Goal: Task Accomplishment & Management: Manage account settings

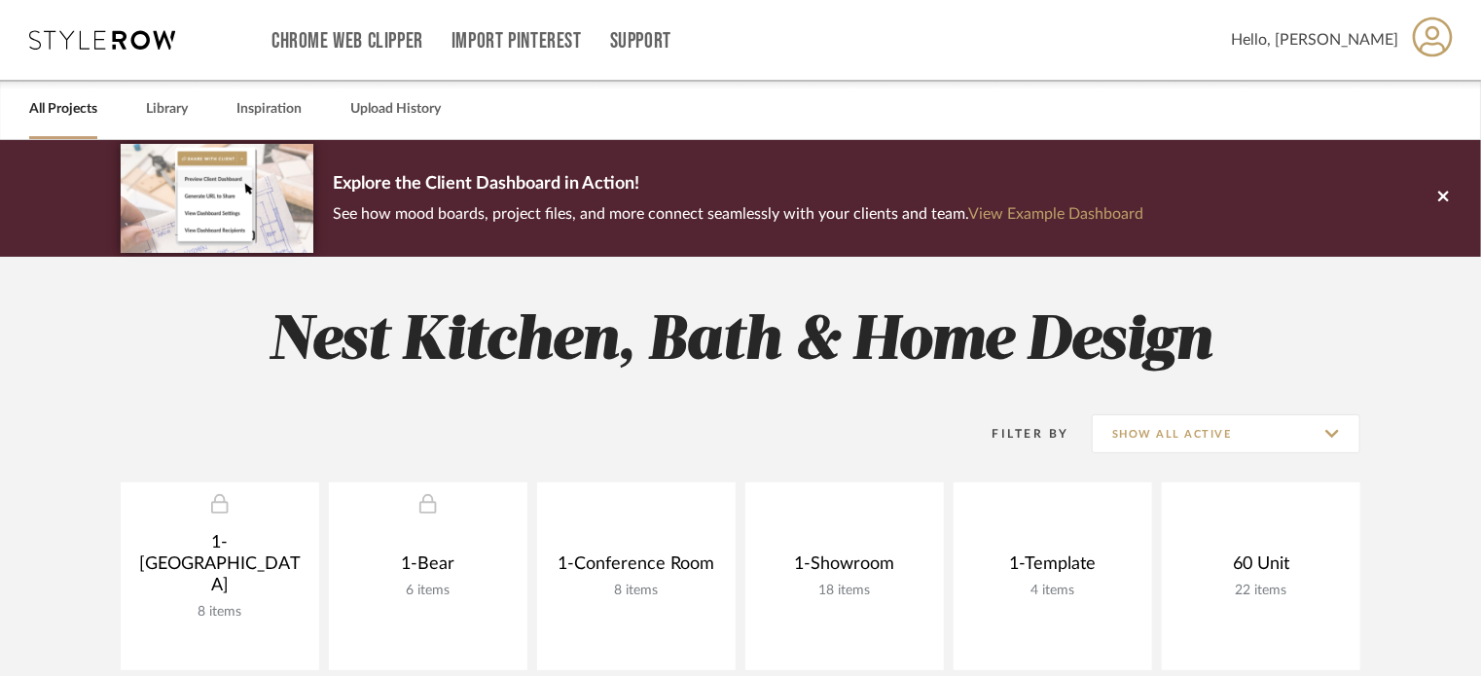
scroll to position [486, 0]
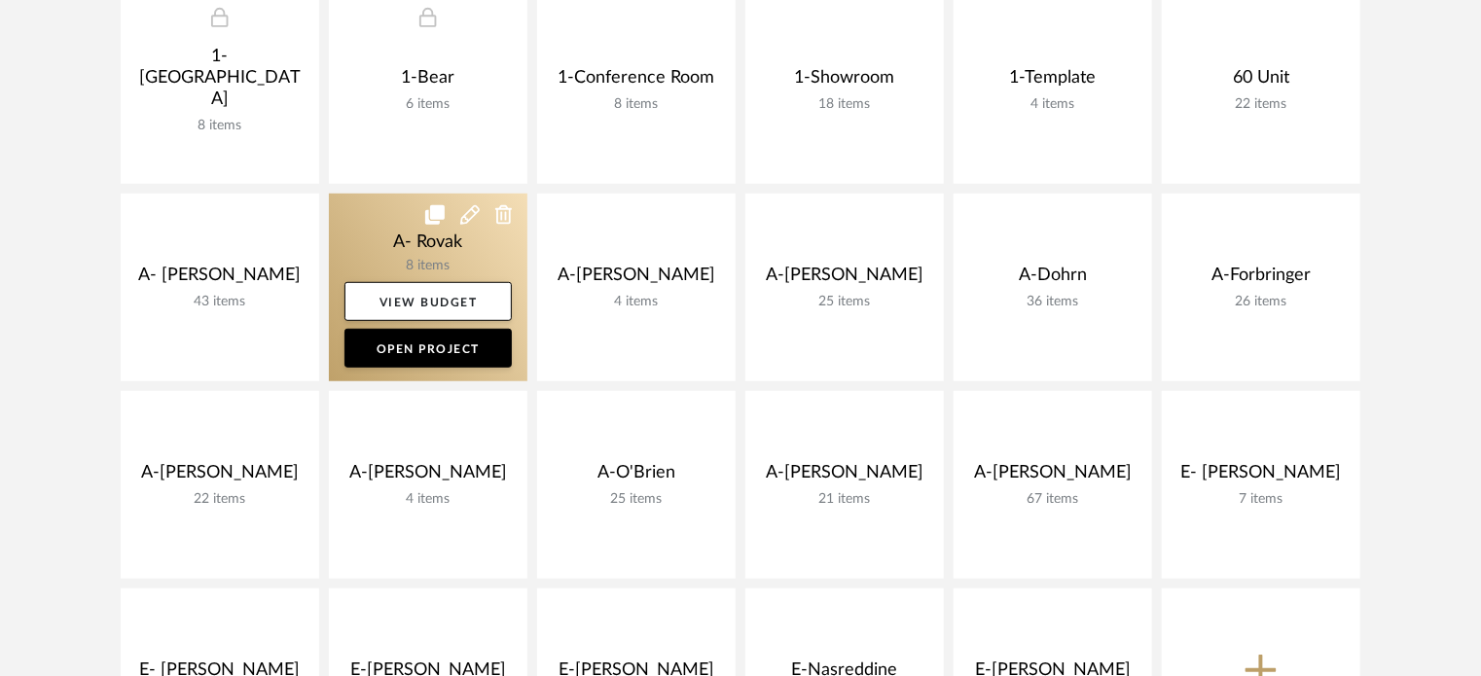
click at [411, 252] on link at bounding box center [428, 288] width 198 height 188
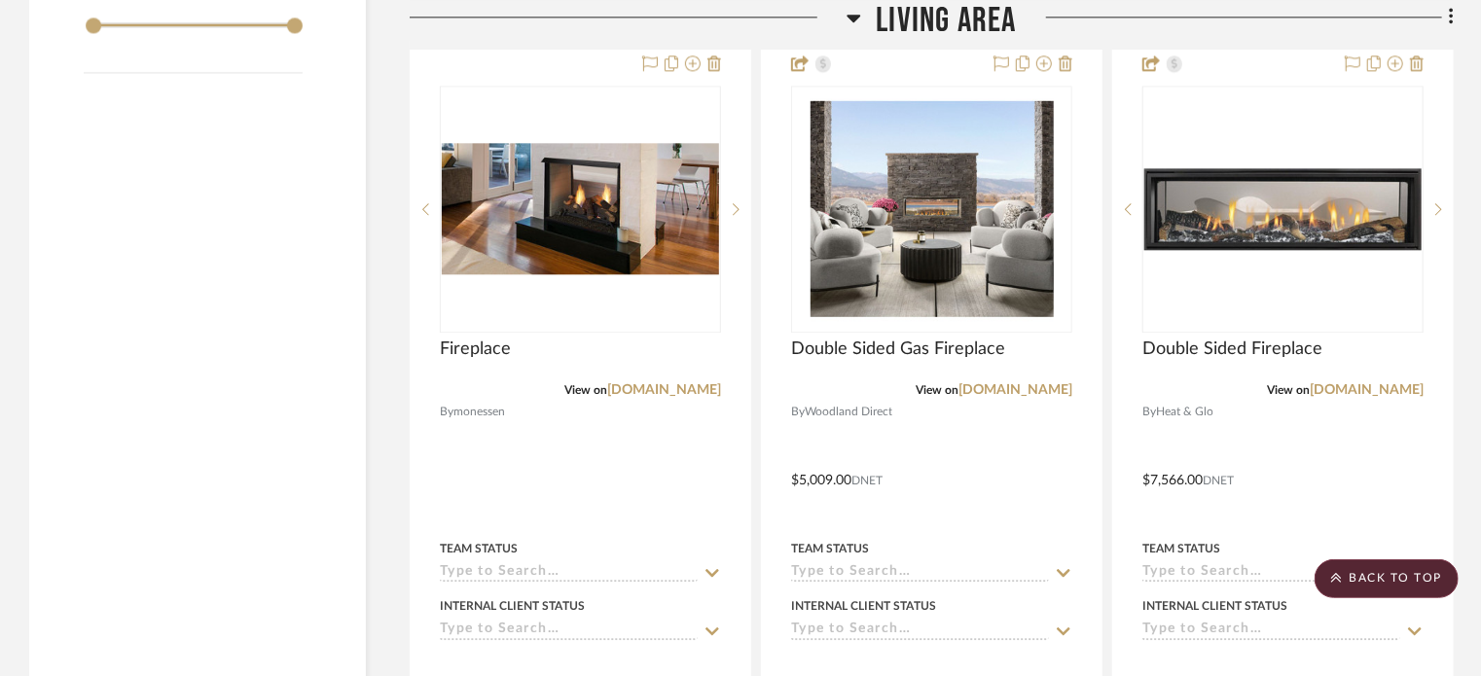
scroll to position [2335, 0]
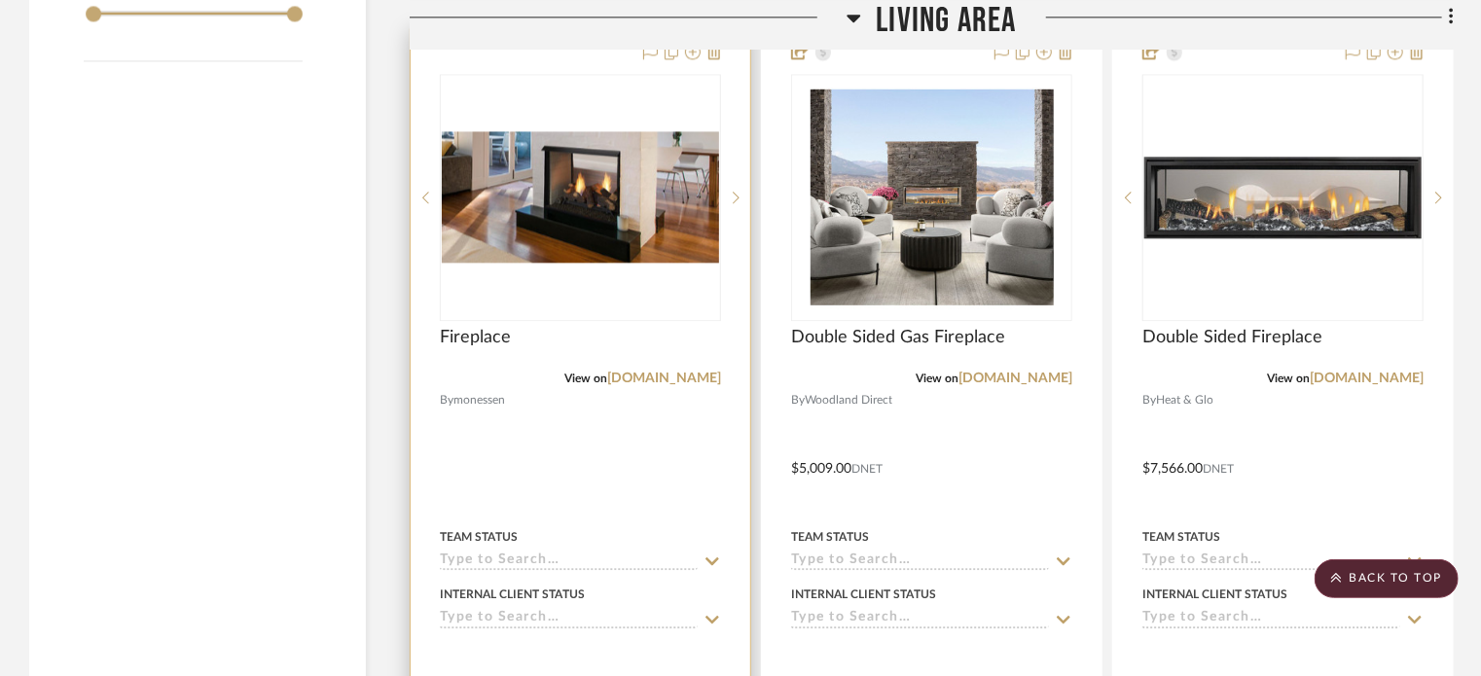
click at [670, 470] on div at bounding box center [581, 454] width 340 height 851
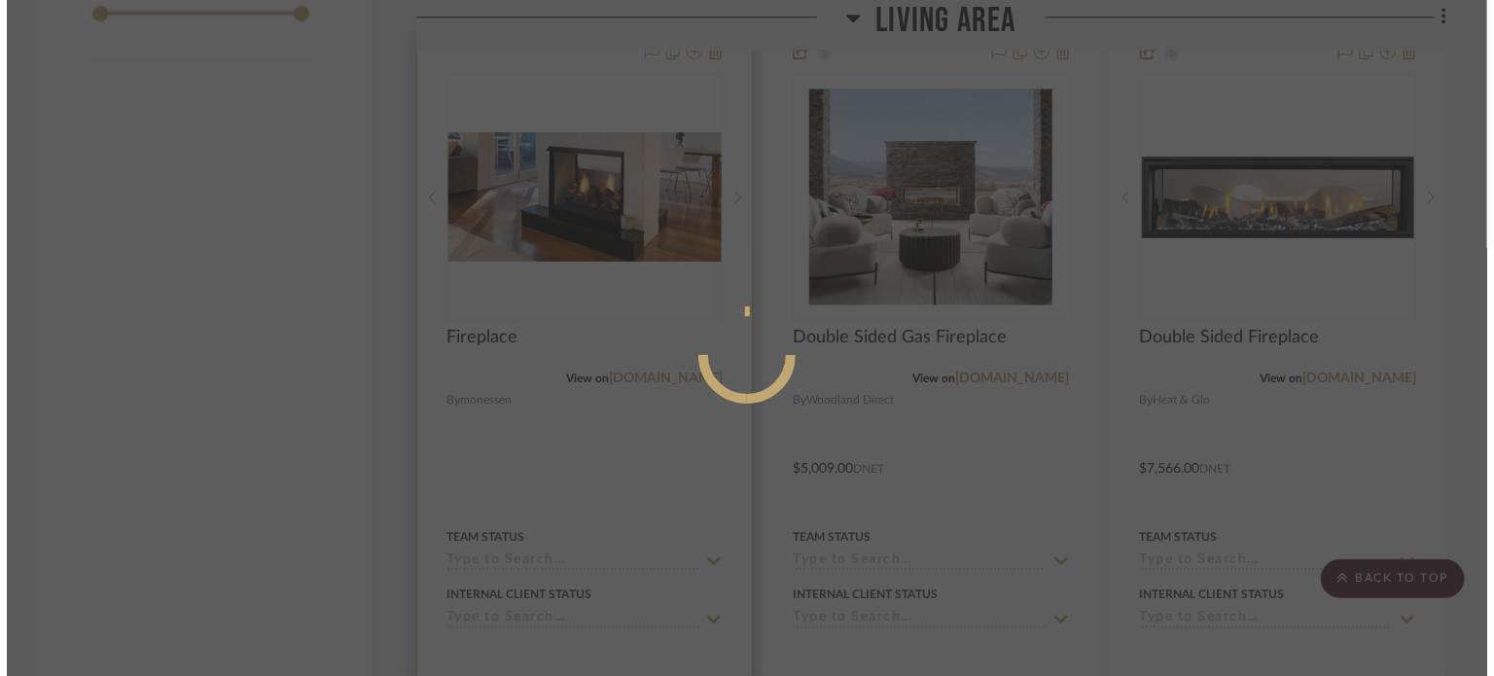
scroll to position [0, 0]
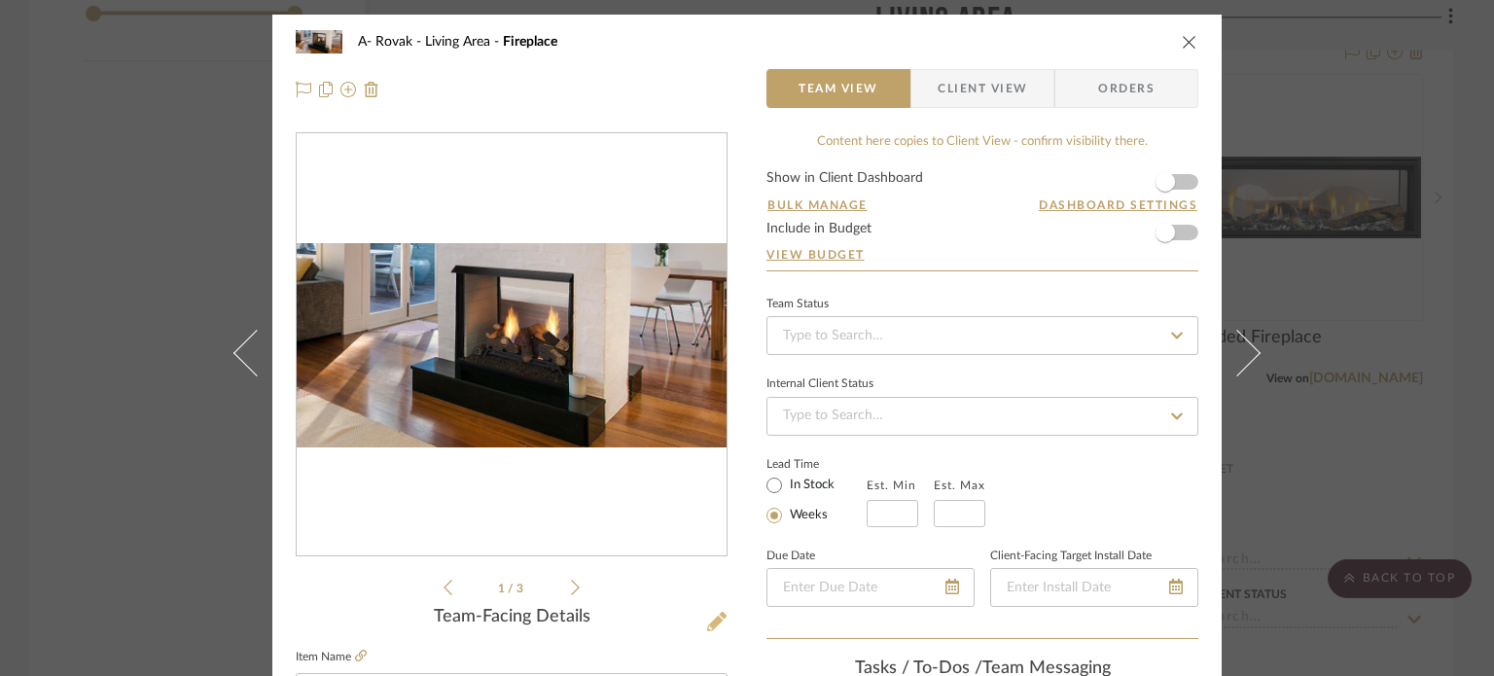
click at [712, 616] on icon at bounding box center [716, 621] width 19 height 19
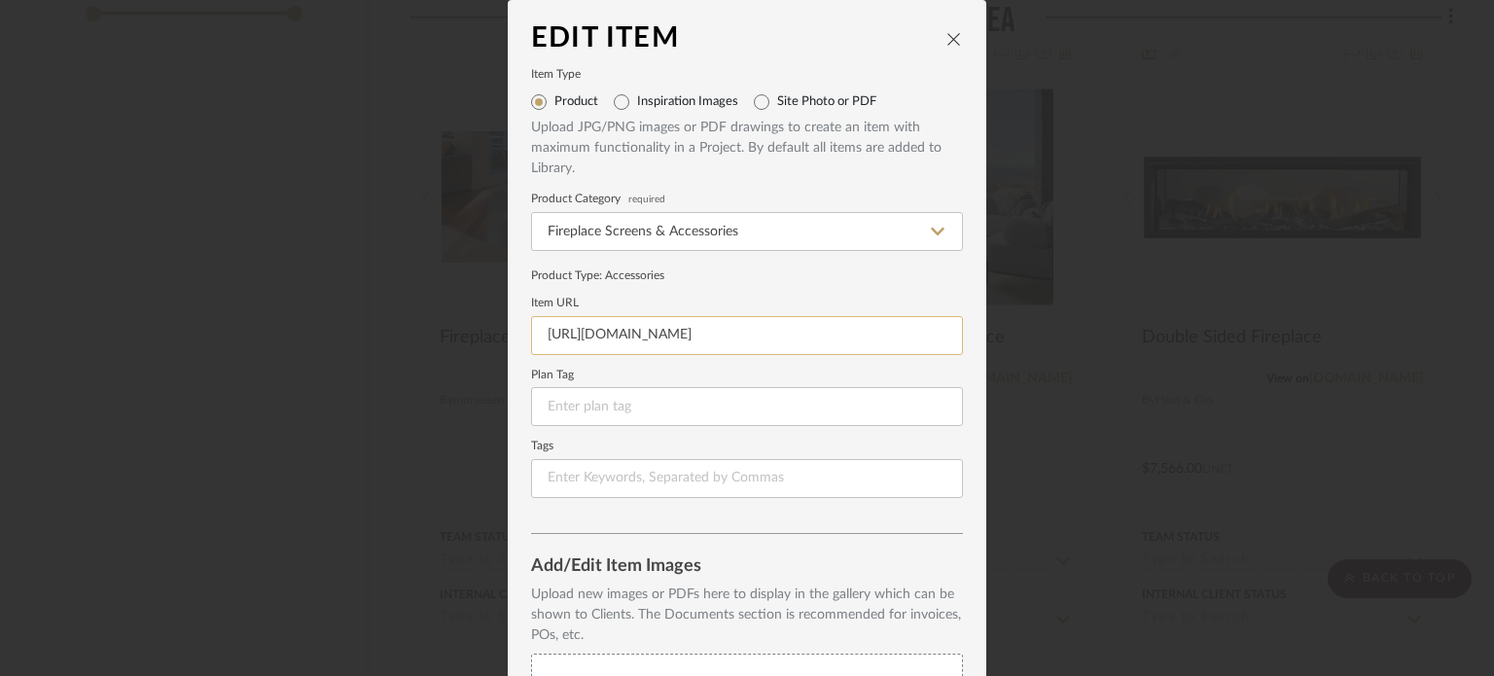
click at [711, 344] on input "[URL][DOMAIN_NAME]" at bounding box center [747, 335] width 432 height 39
paste input "[DOMAIN_NAME][URL]"
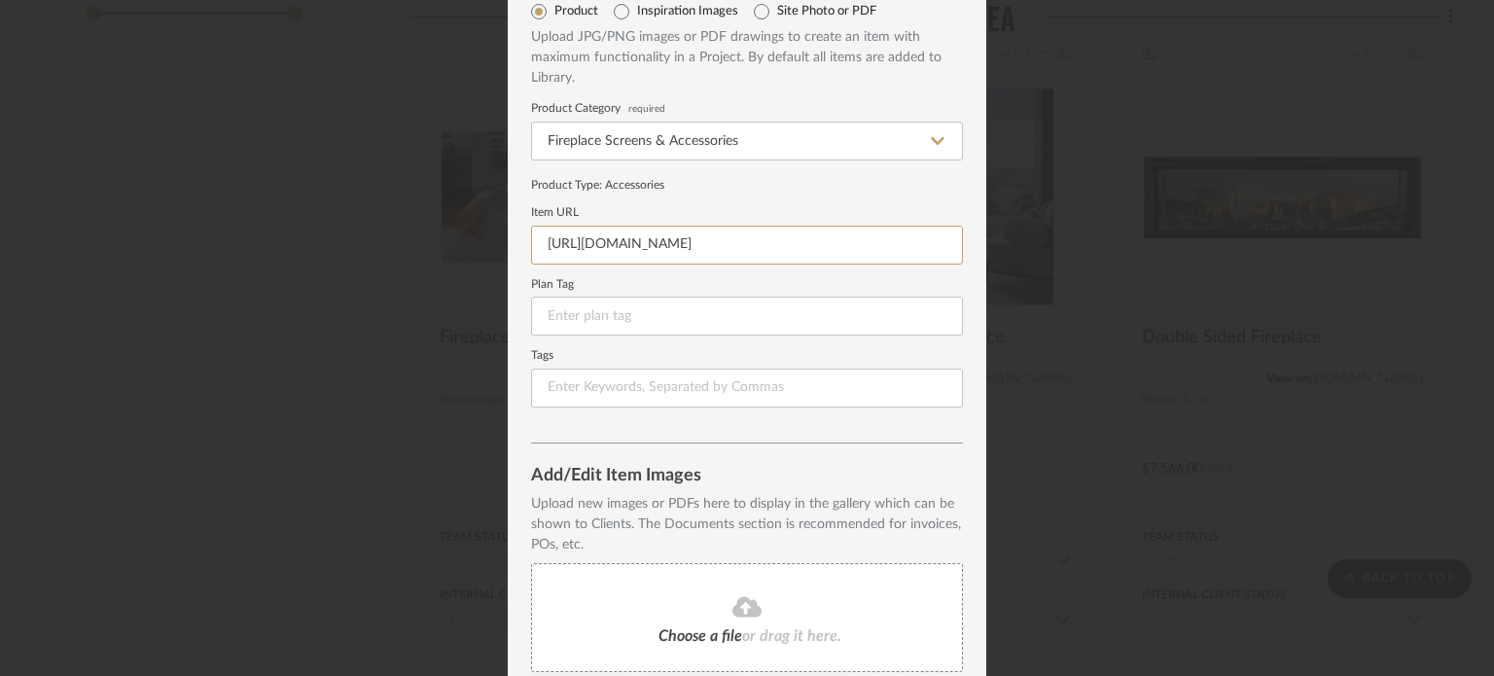
scroll to position [250, 0]
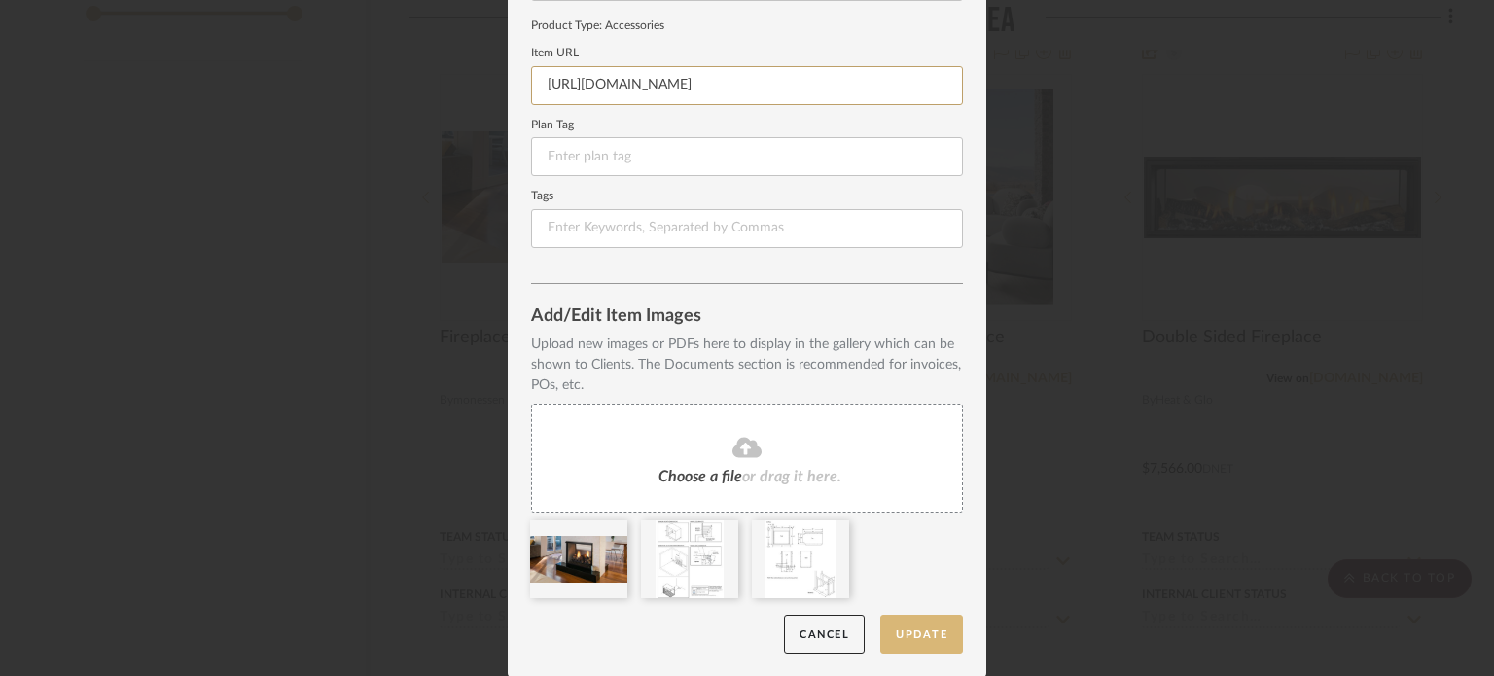
type input "[URL][DOMAIN_NAME]"
click at [907, 627] on button "Update" at bounding box center [921, 635] width 83 height 40
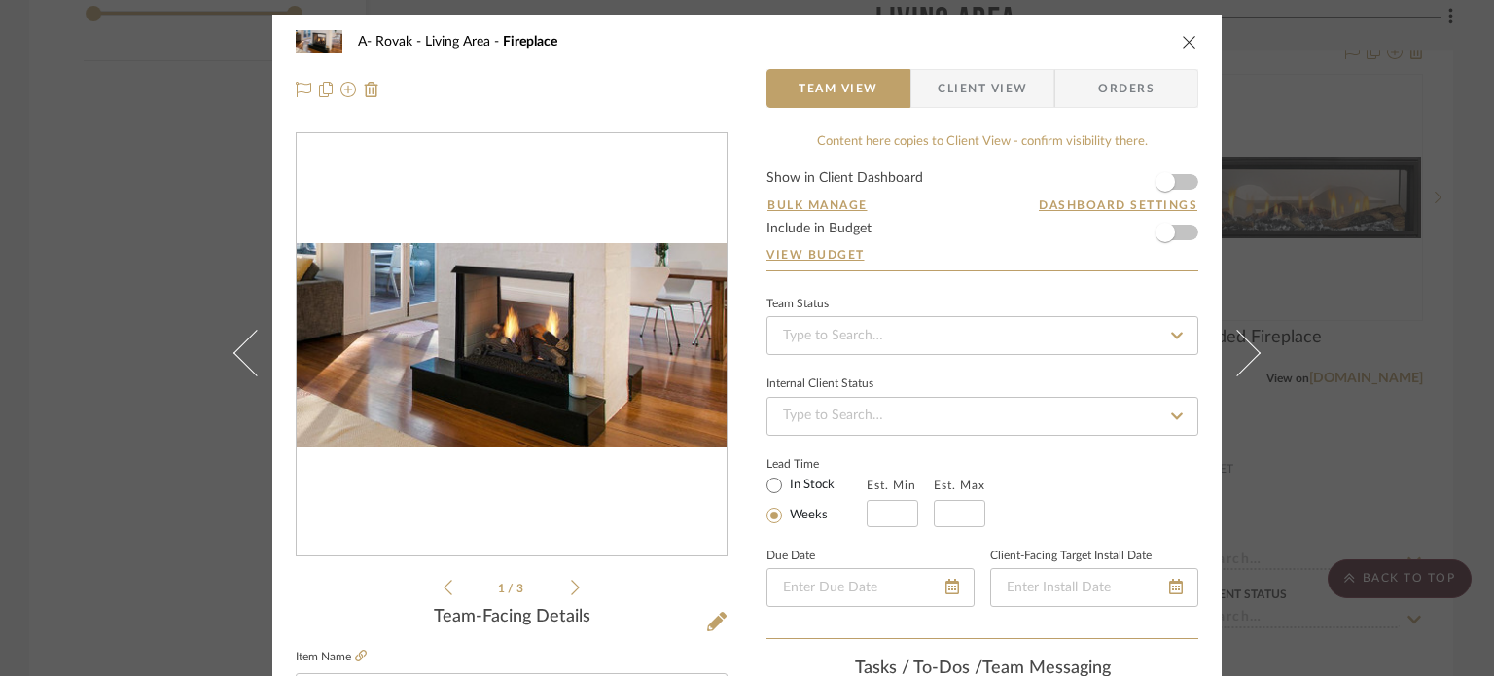
click at [560, 581] on li "1 / 3" at bounding box center [511, 587] width 119 height 23
click at [579, 587] on div "1 / 3" at bounding box center [512, 365] width 432 height 467
click at [571, 586] on icon at bounding box center [575, 588] width 9 height 18
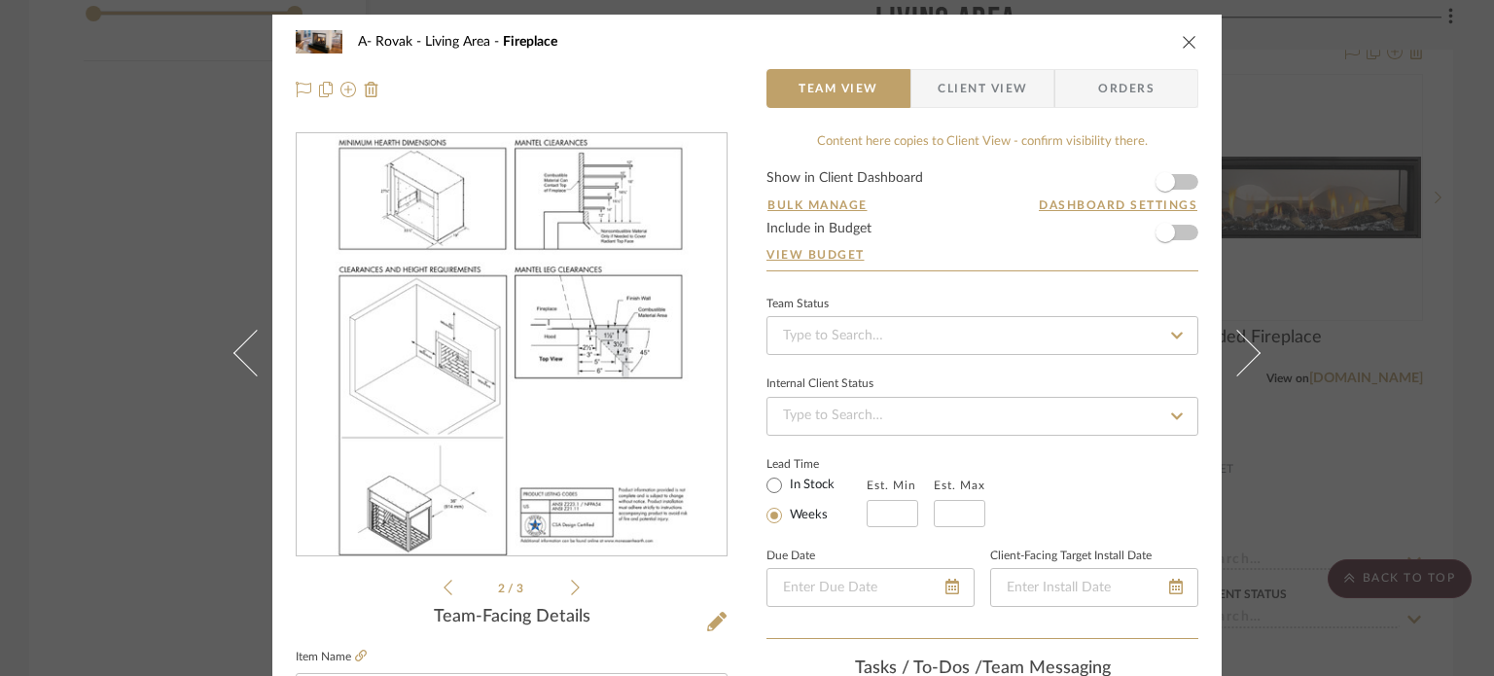
click at [571, 586] on icon at bounding box center [575, 588] width 9 height 18
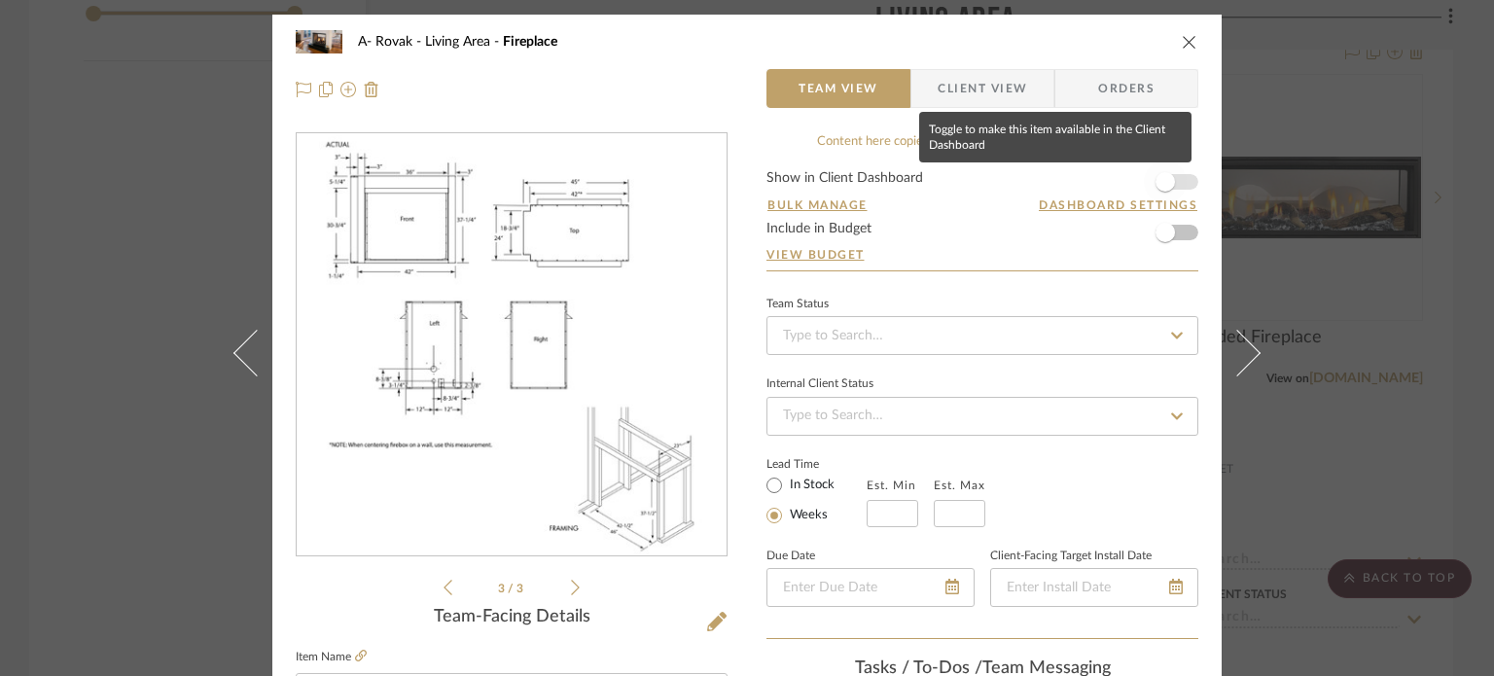
click at [1156, 181] on span "button" at bounding box center [1165, 181] width 19 height 19
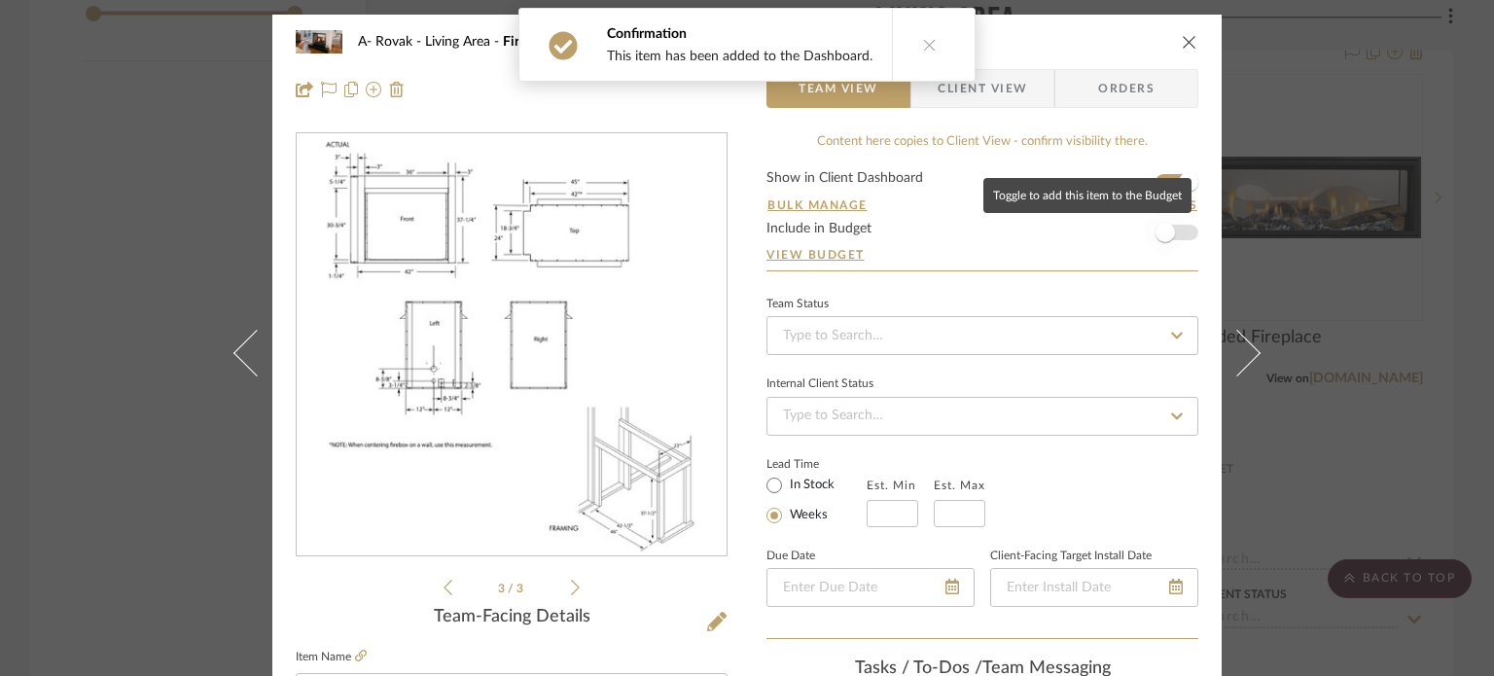
click at [1156, 230] on span "button" at bounding box center [1165, 232] width 19 height 19
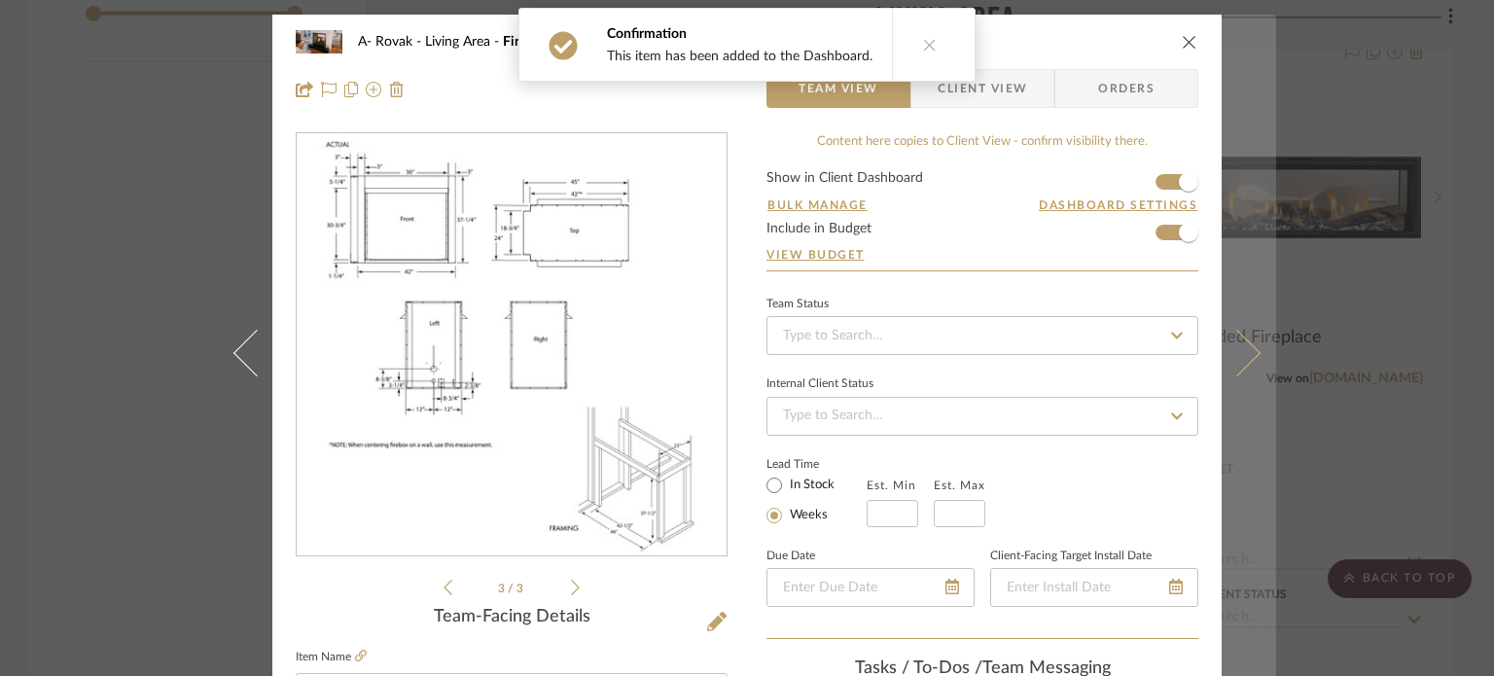
click at [1242, 319] on button at bounding box center [1249, 353] width 54 height 676
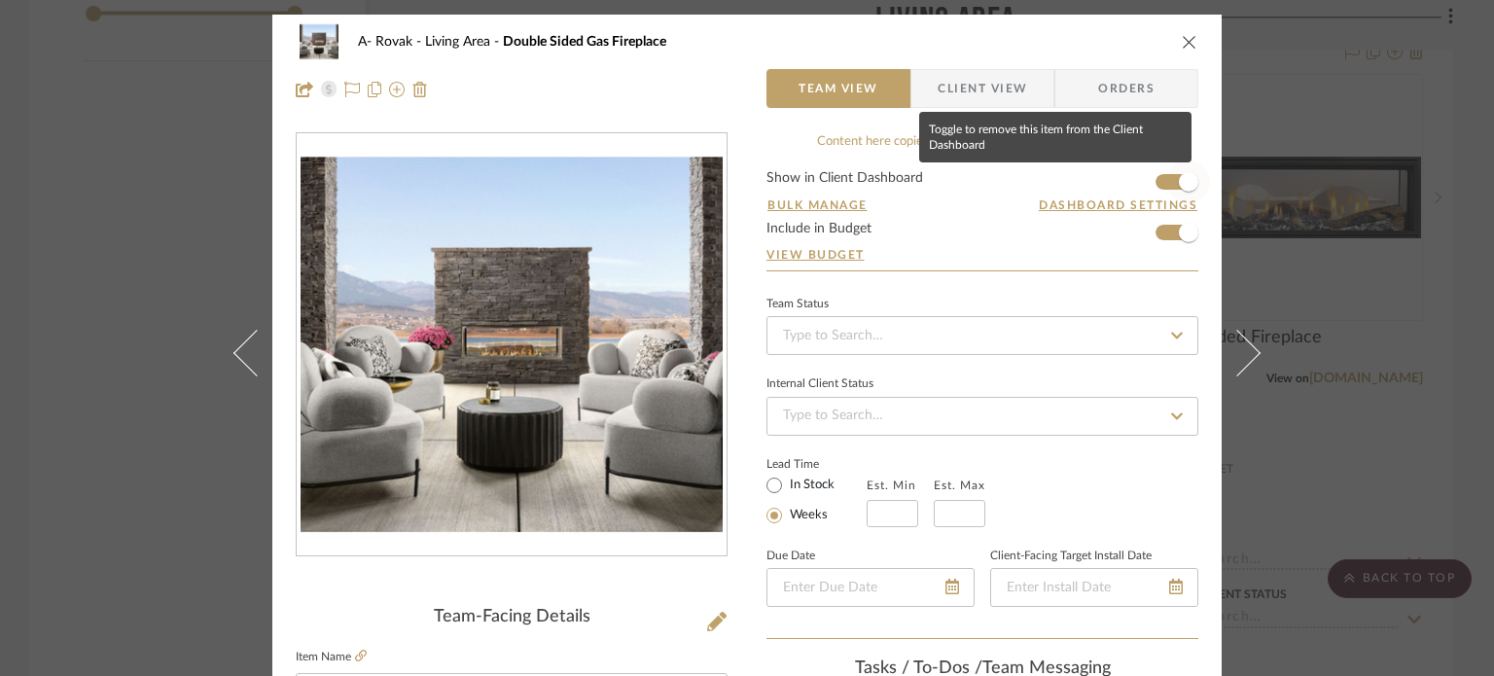
click at [1179, 182] on span "button" at bounding box center [1188, 181] width 19 height 19
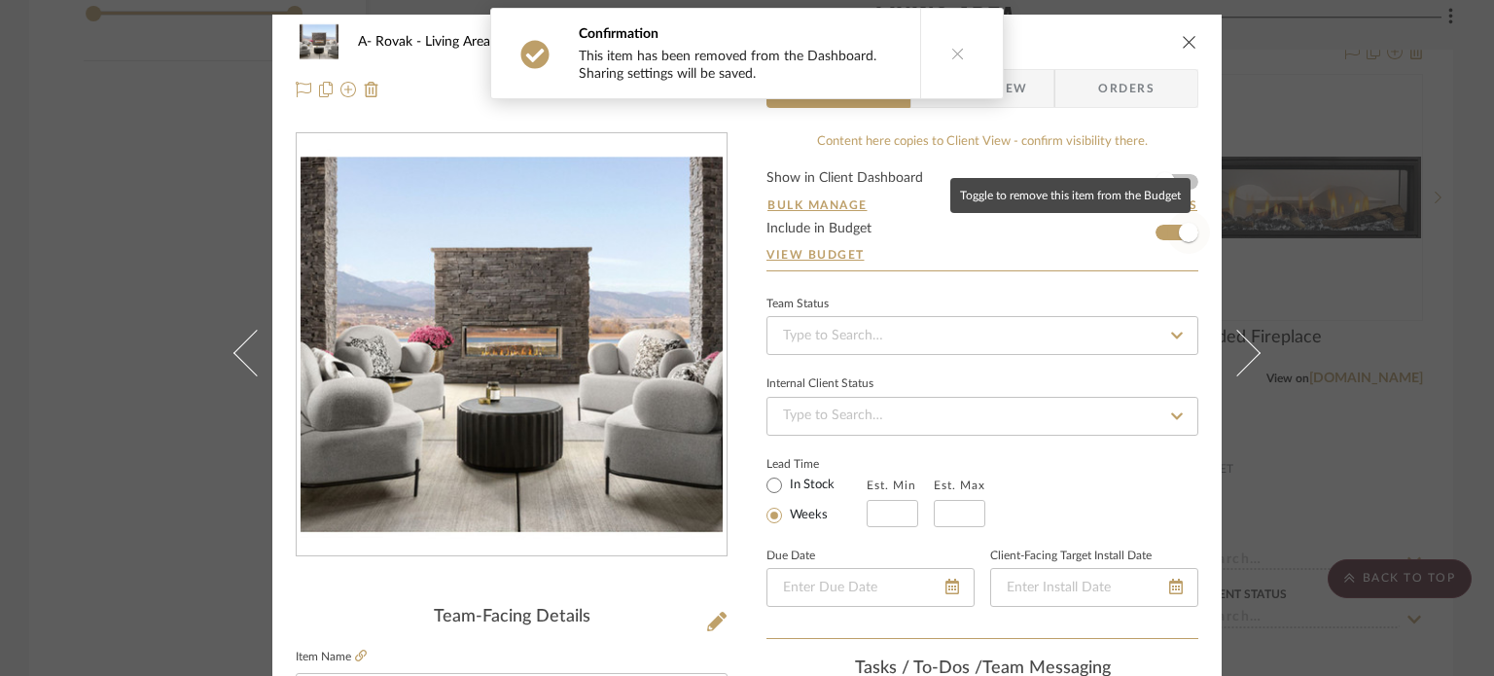
click at [1184, 236] on span "button" at bounding box center [1188, 232] width 19 height 19
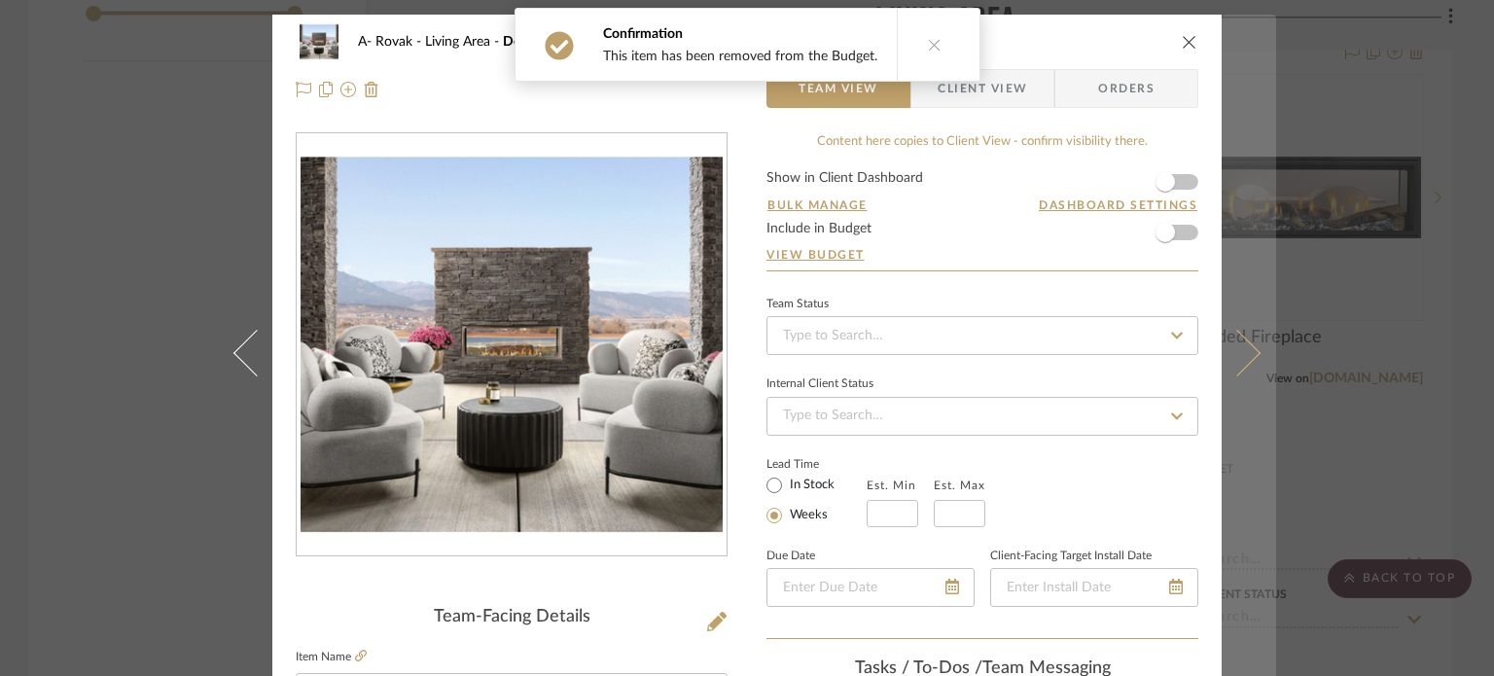
click at [1245, 303] on button at bounding box center [1249, 353] width 54 height 676
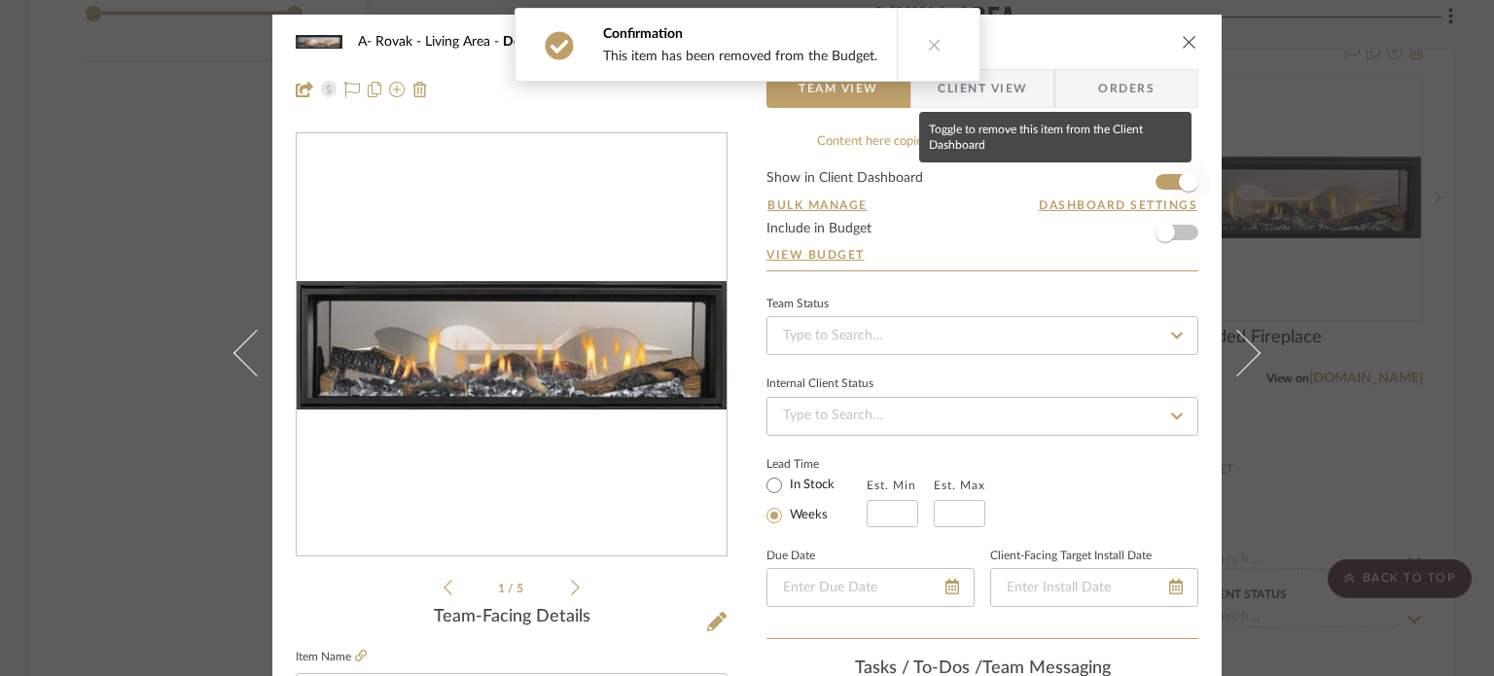
click at [1179, 182] on span "button" at bounding box center [1188, 181] width 19 height 19
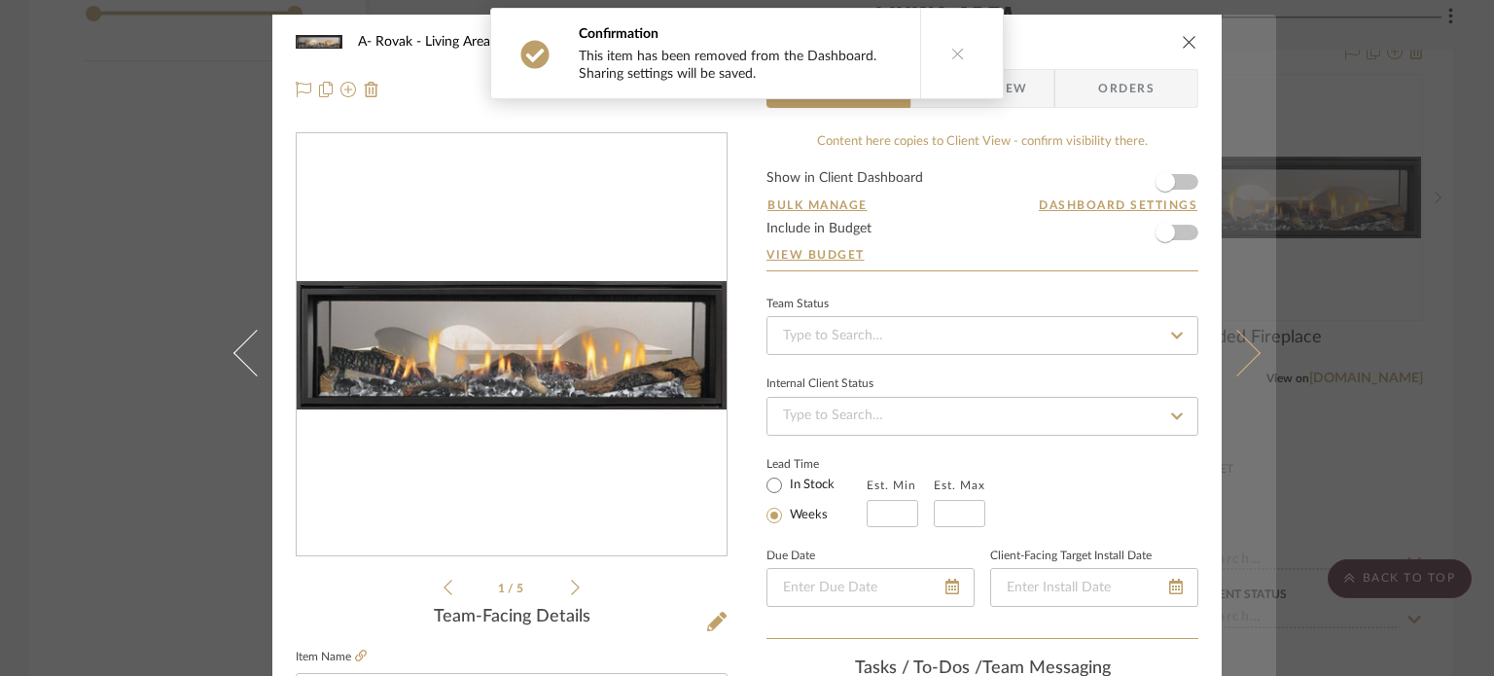
click at [1253, 339] on button at bounding box center [1249, 353] width 54 height 676
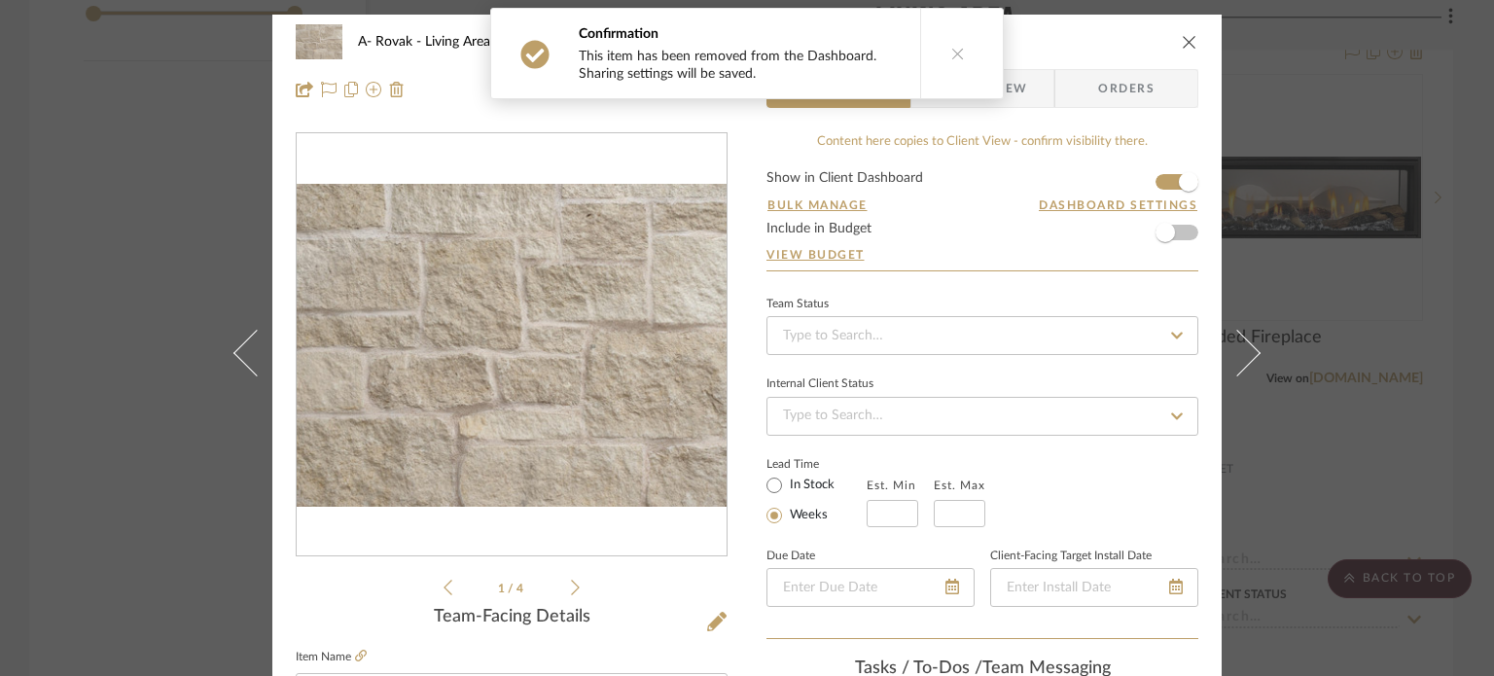
click at [1182, 227] on form "Show in Client Dashboard Bulk Manage Dashboard Settings Include in Budget View …" at bounding box center [983, 220] width 432 height 99
drag, startPoint x: 1172, startPoint y: 209, endPoint x: 1167, endPoint y: 228, distance: 19.1
click at [1174, 214] on form "Show in Client Dashboard Bulk Manage Dashboard Settings Include in Budget View …" at bounding box center [983, 220] width 432 height 99
click at [1165, 230] on span "button" at bounding box center [1165, 232] width 19 height 19
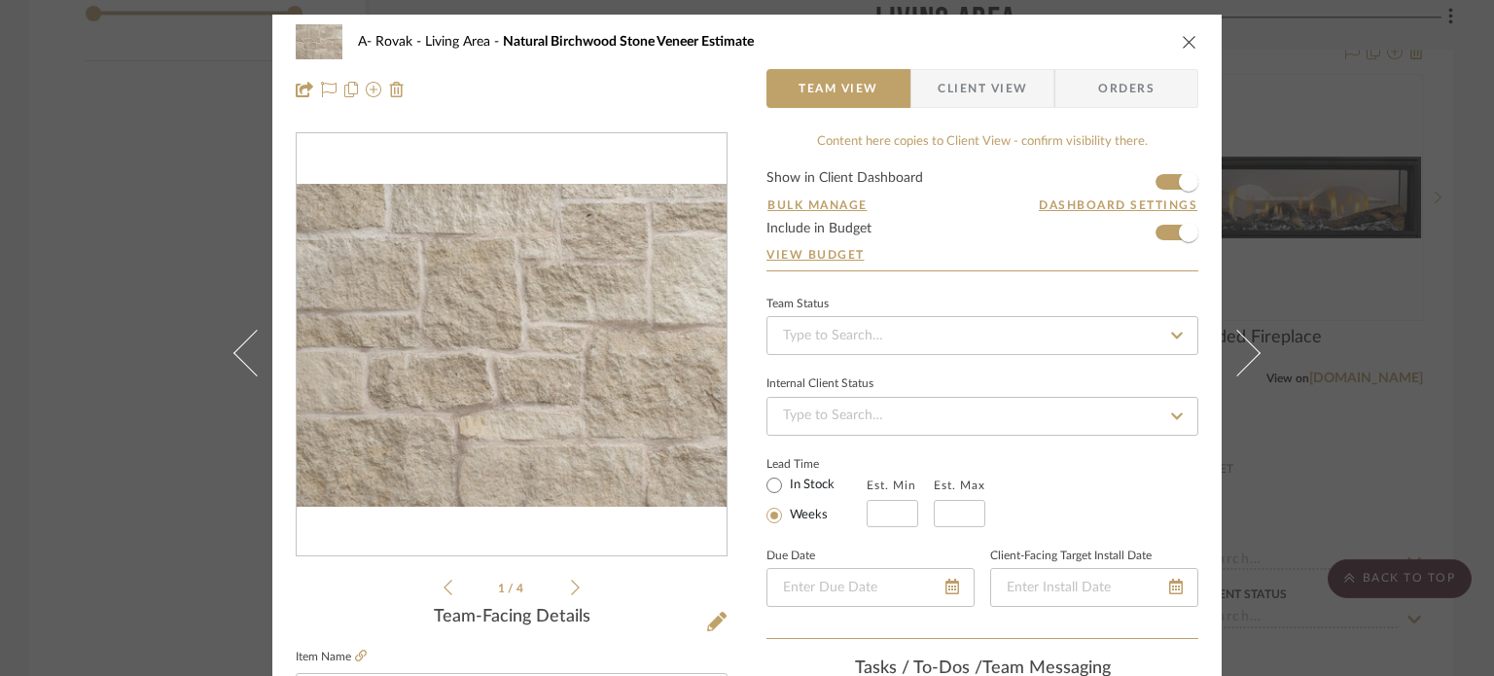
click at [1223, 319] on button at bounding box center [1249, 353] width 54 height 676
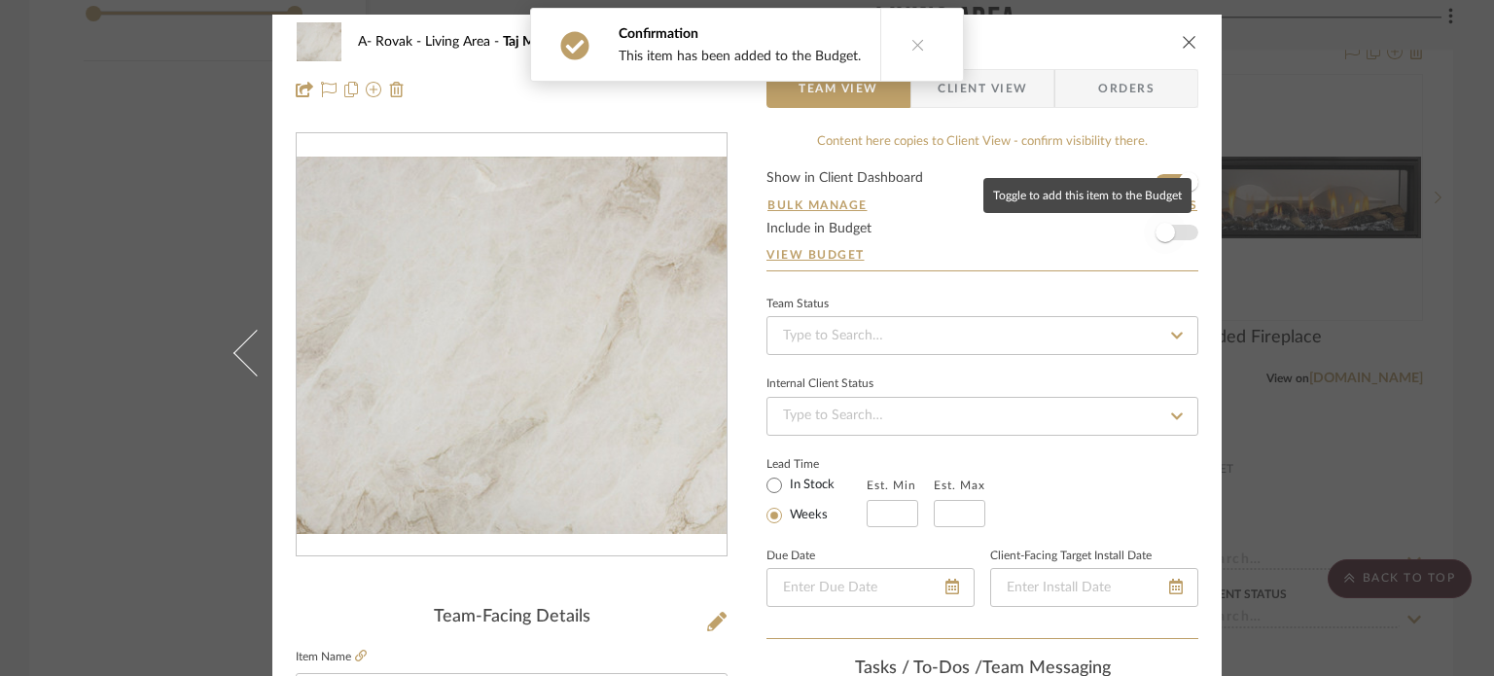
click at [1163, 229] on span "button" at bounding box center [1165, 232] width 19 height 19
click at [1272, 337] on div "A- Rovak Living Area Taj Mahal Team View Client View Orders Team-Facing Details…" at bounding box center [747, 338] width 1494 height 676
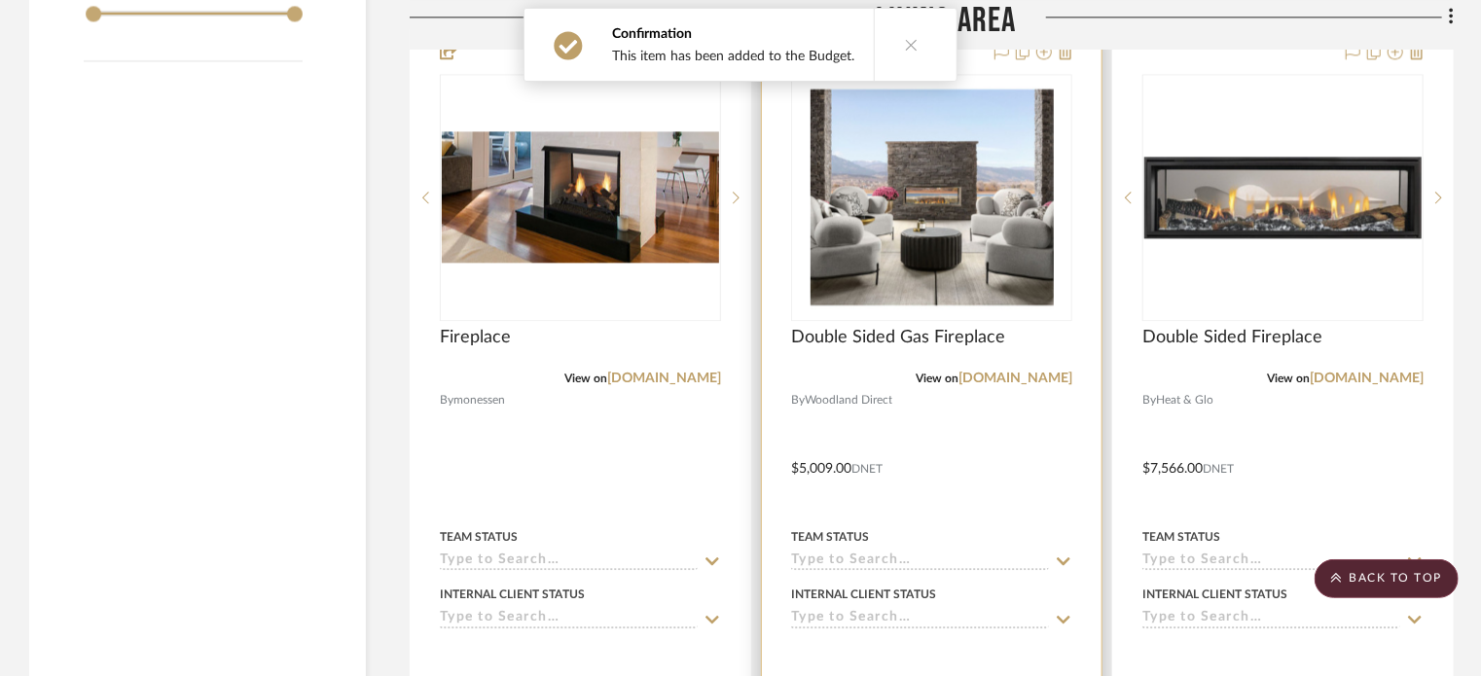
scroll to position [2140, 0]
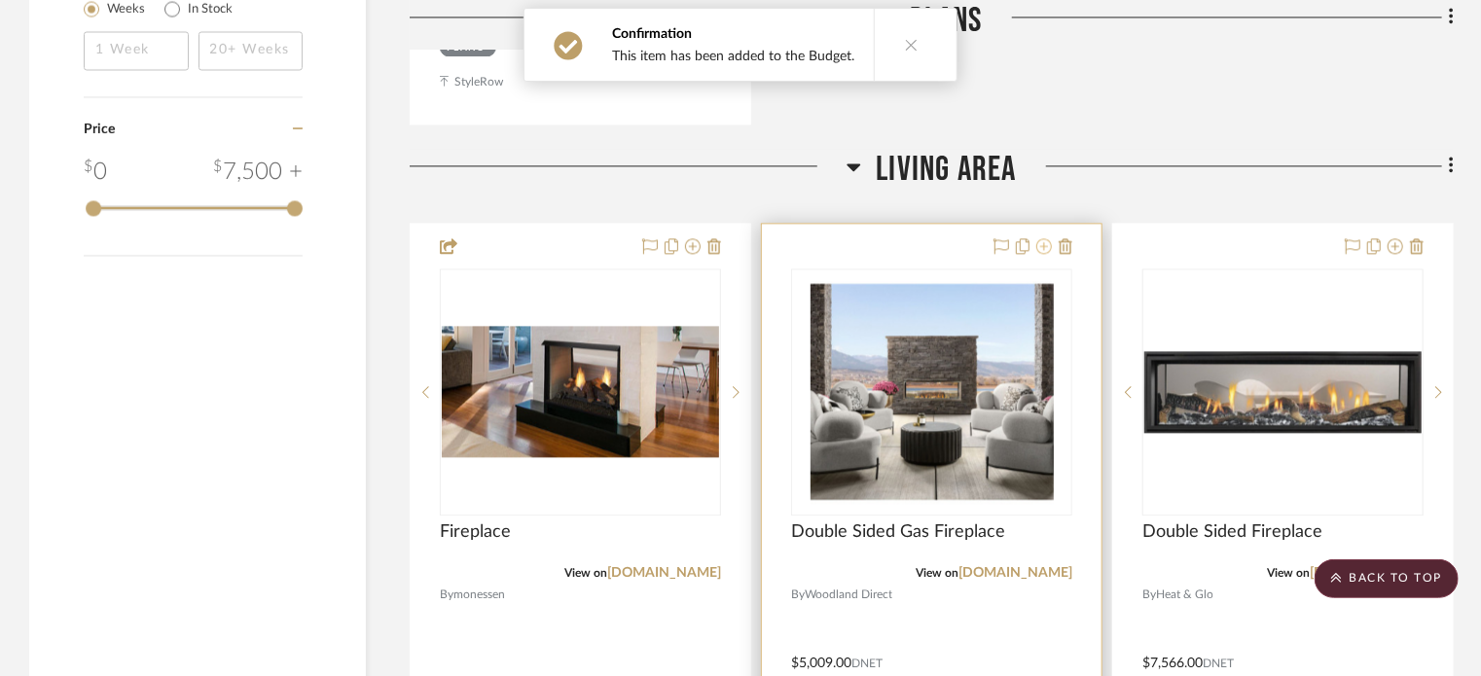
click at [1049, 248] on icon at bounding box center [1044, 246] width 16 height 16
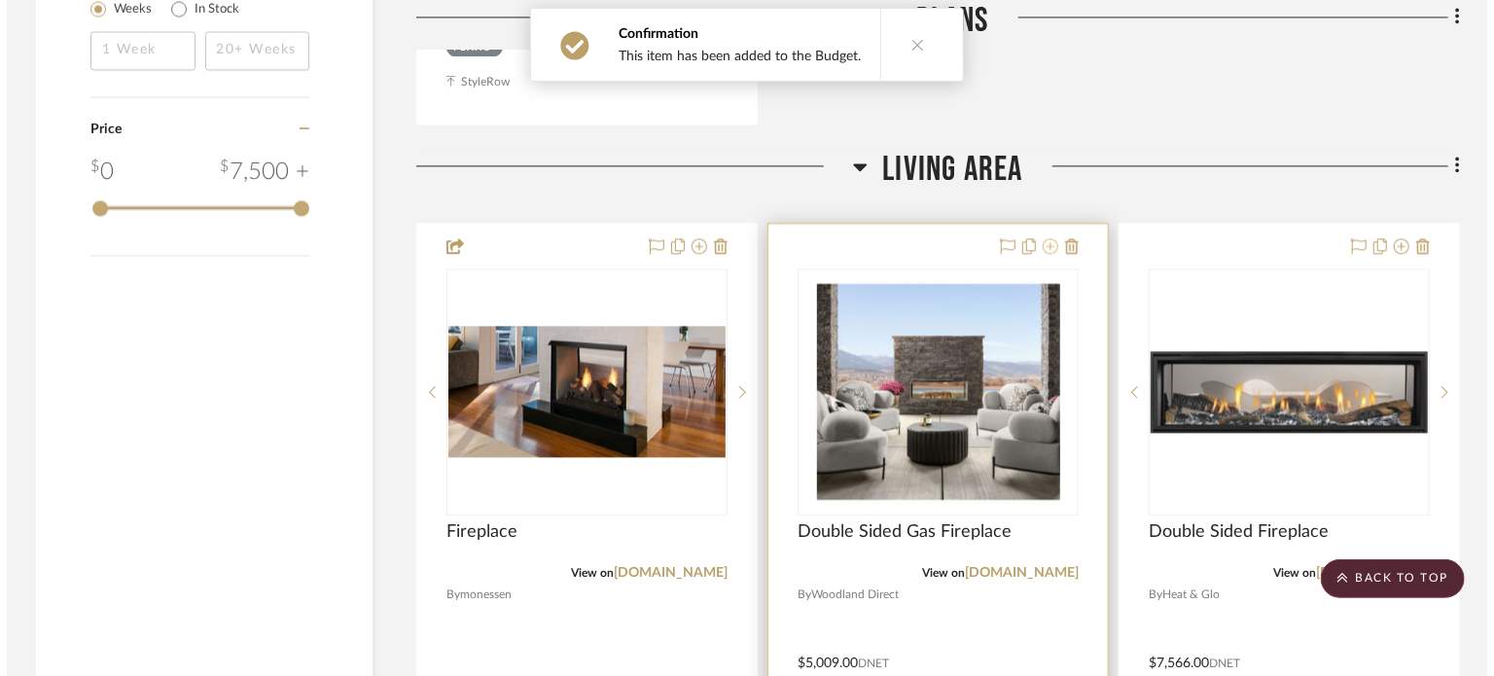
scroll to position [0, 0]
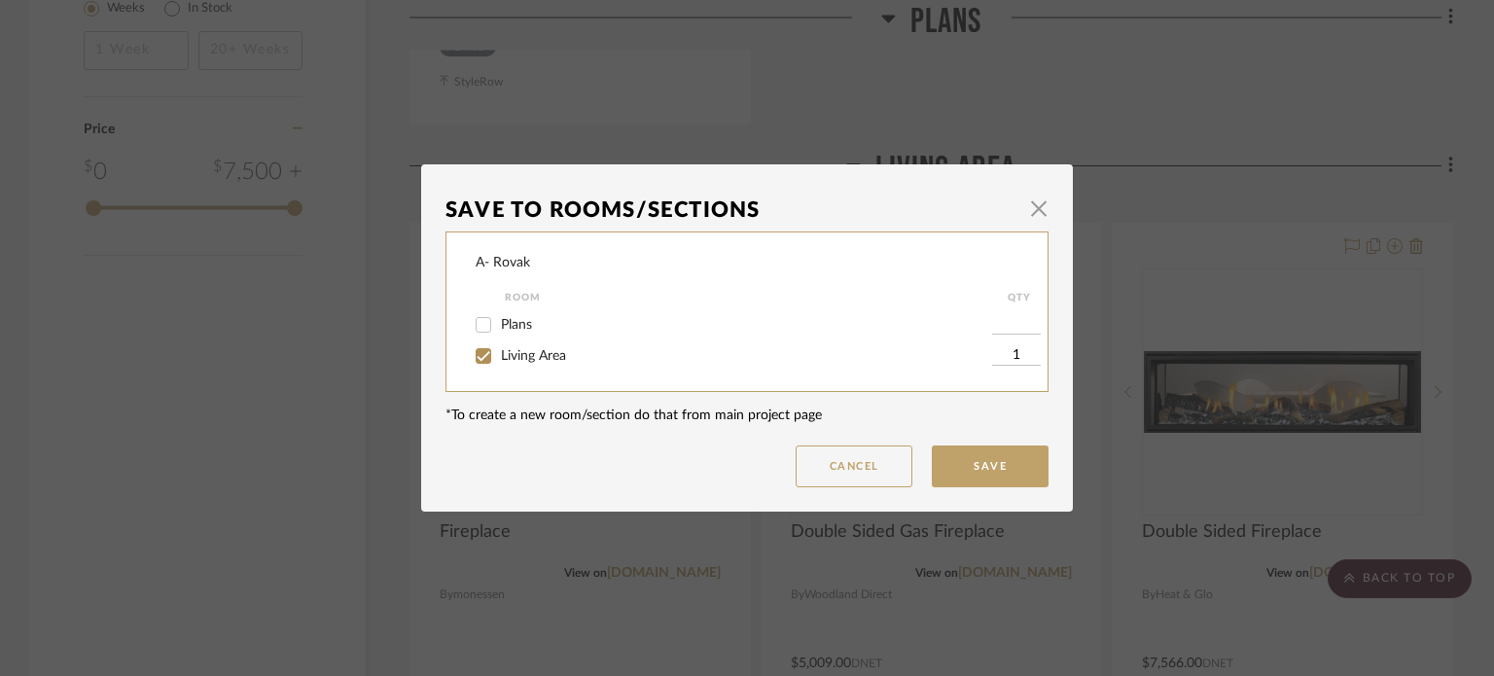
click at [474, 354] on input "Living Area" at bounding box center [483, 355] width 31 height 31
checkbox input "false"
click at [960, 474] on button "Save" at bounding box center [990, 467] width 117 height 42
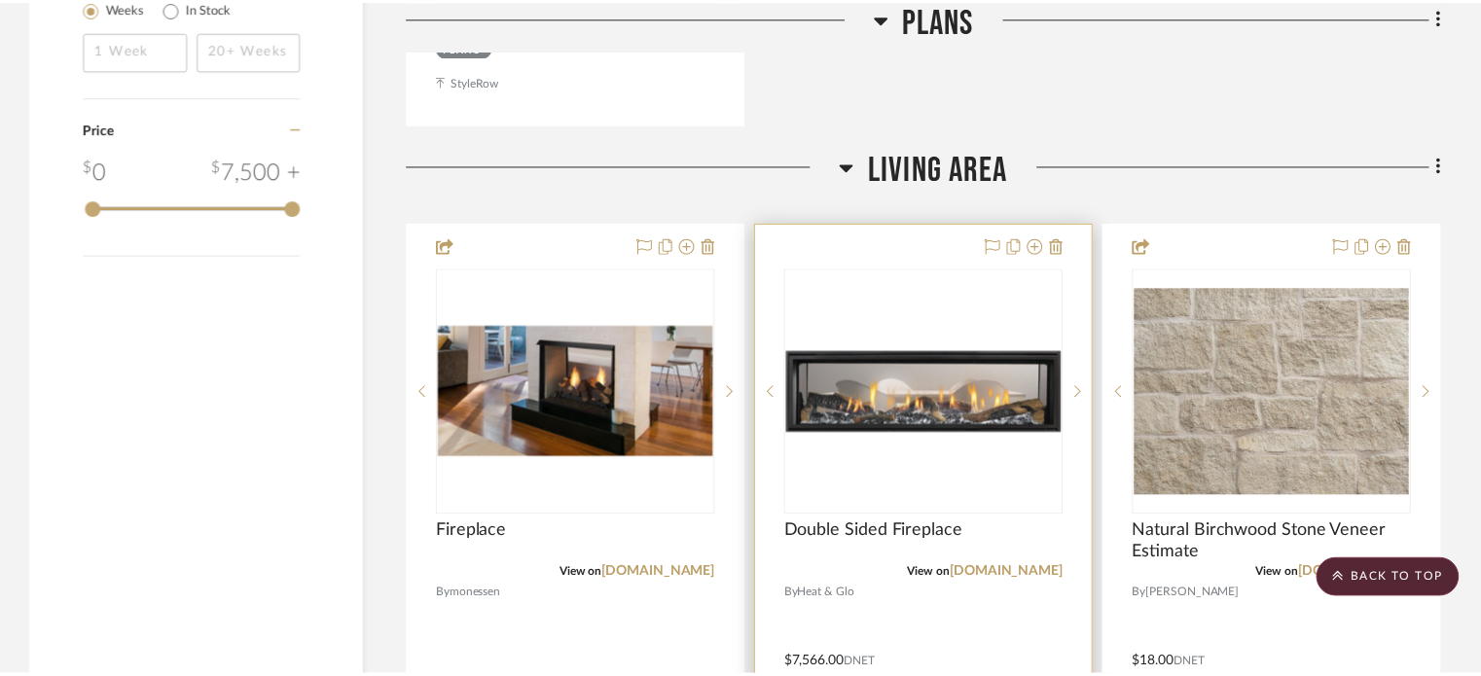
scroll to position [2140, 0]
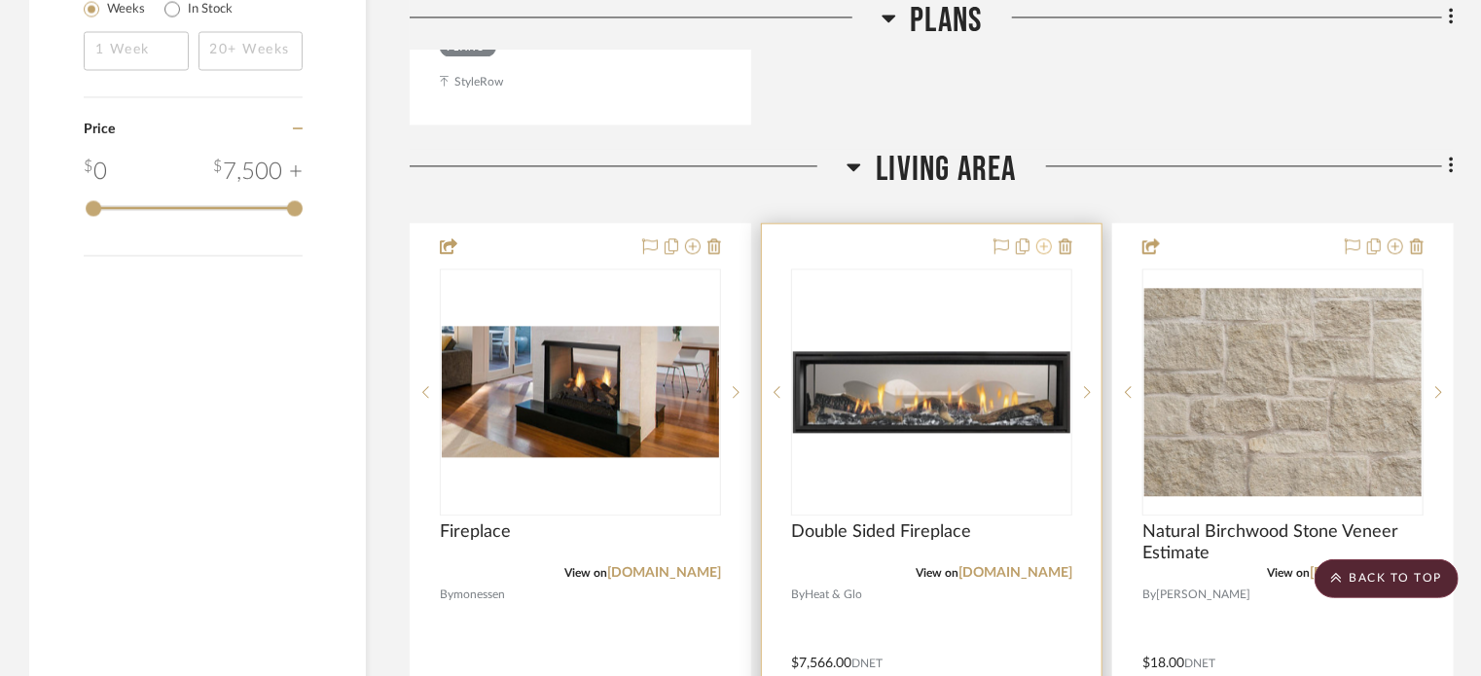
click at [1043, 248] on icon at bounding box center [1044, 246] width 16 height 16
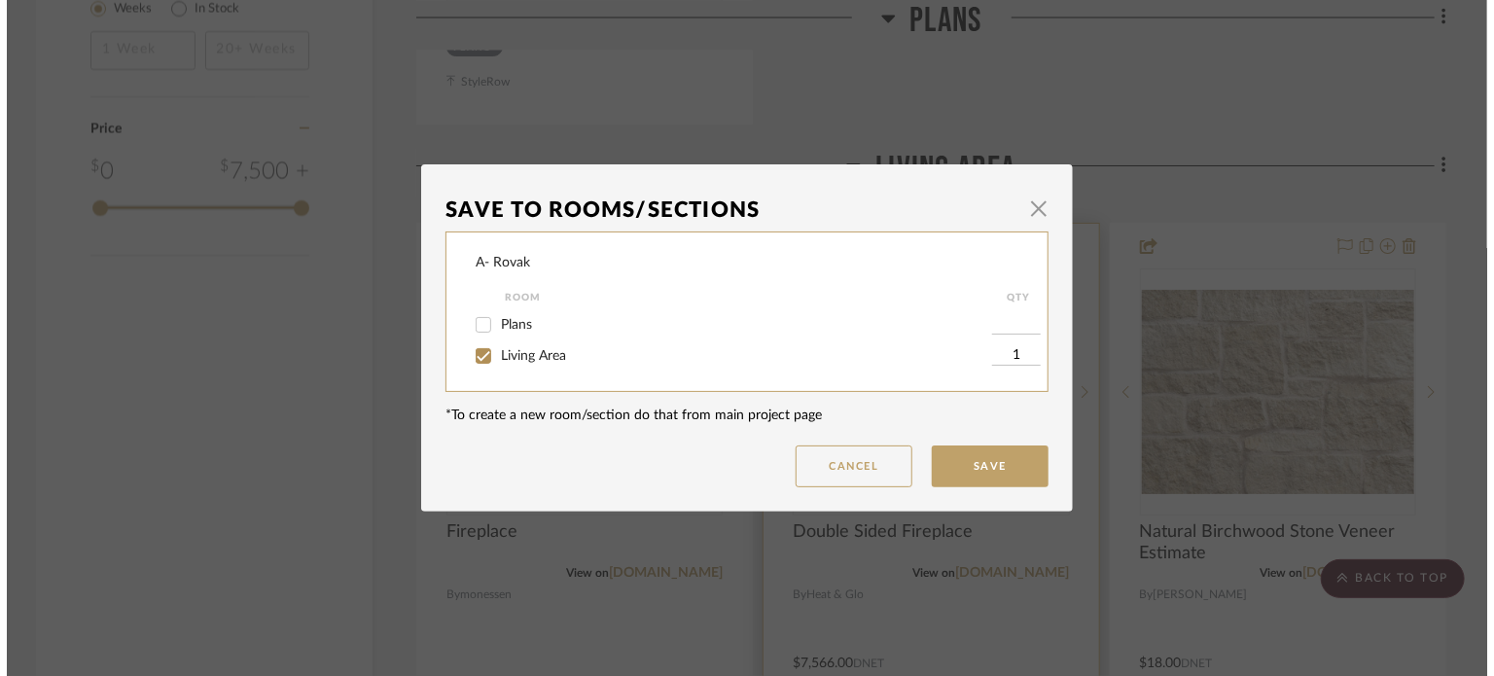
scroll to position [0, 0]
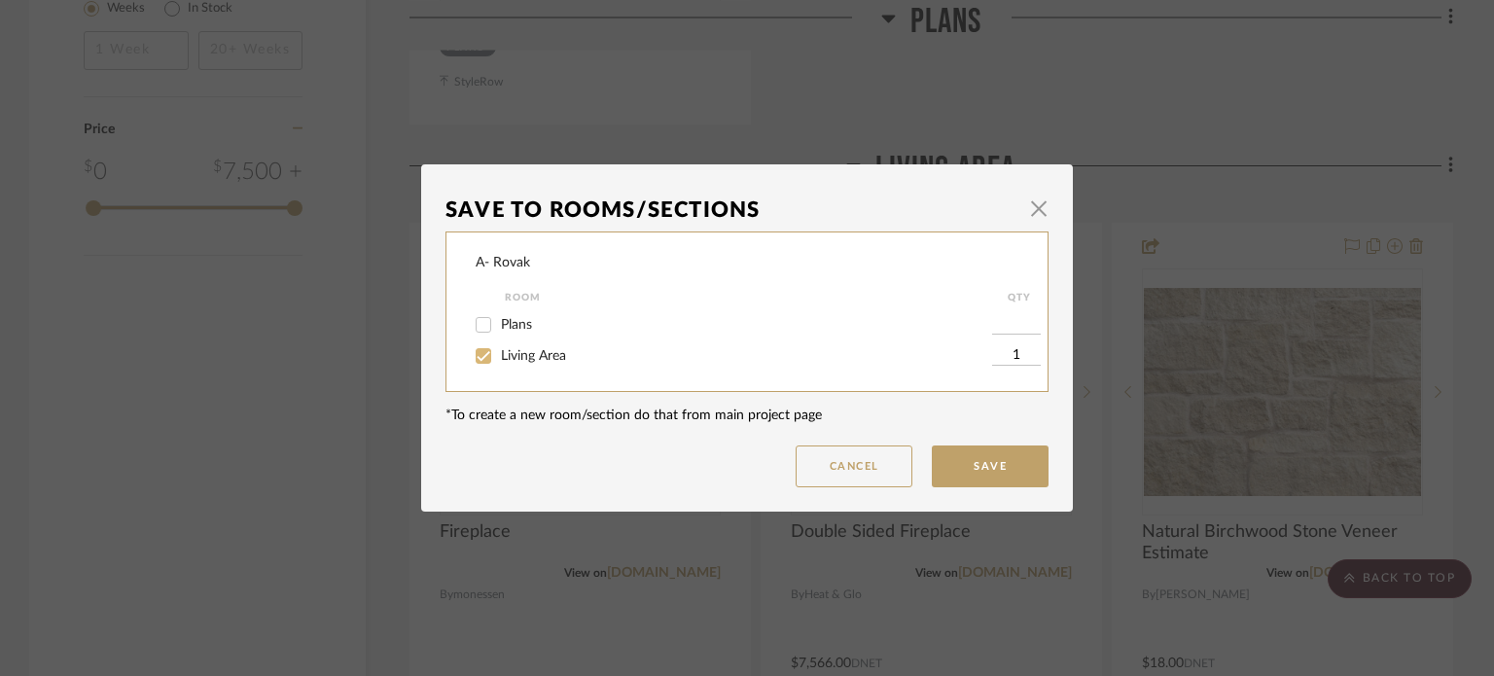
click at [469, 360] on div "A- Rovak Room QTY Plans Living Area 1" at bounding box center [747, 312] width 603 height 161
click at [467, 353] on div "A- Rovak Room QTY Plans Living Area 1" at bounding box center [747, 312] width 603 height 161
click at [485, 360] on input "Living Area" at bounding box center [483, 355] width 31 height 31
checkbox input "false"
click at [953, 457] on button "Save" at bounding box center [990, 467] width 117 height 42
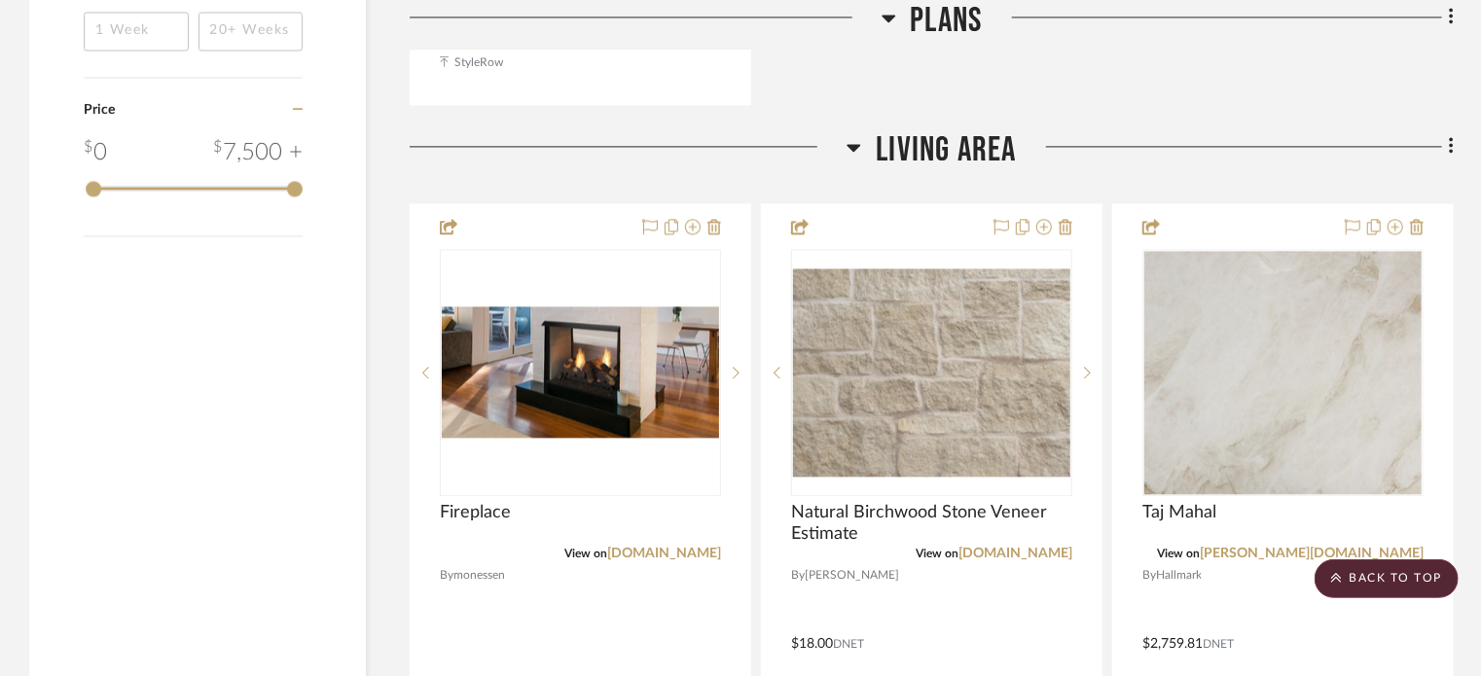
scroll to position [2140, 0]
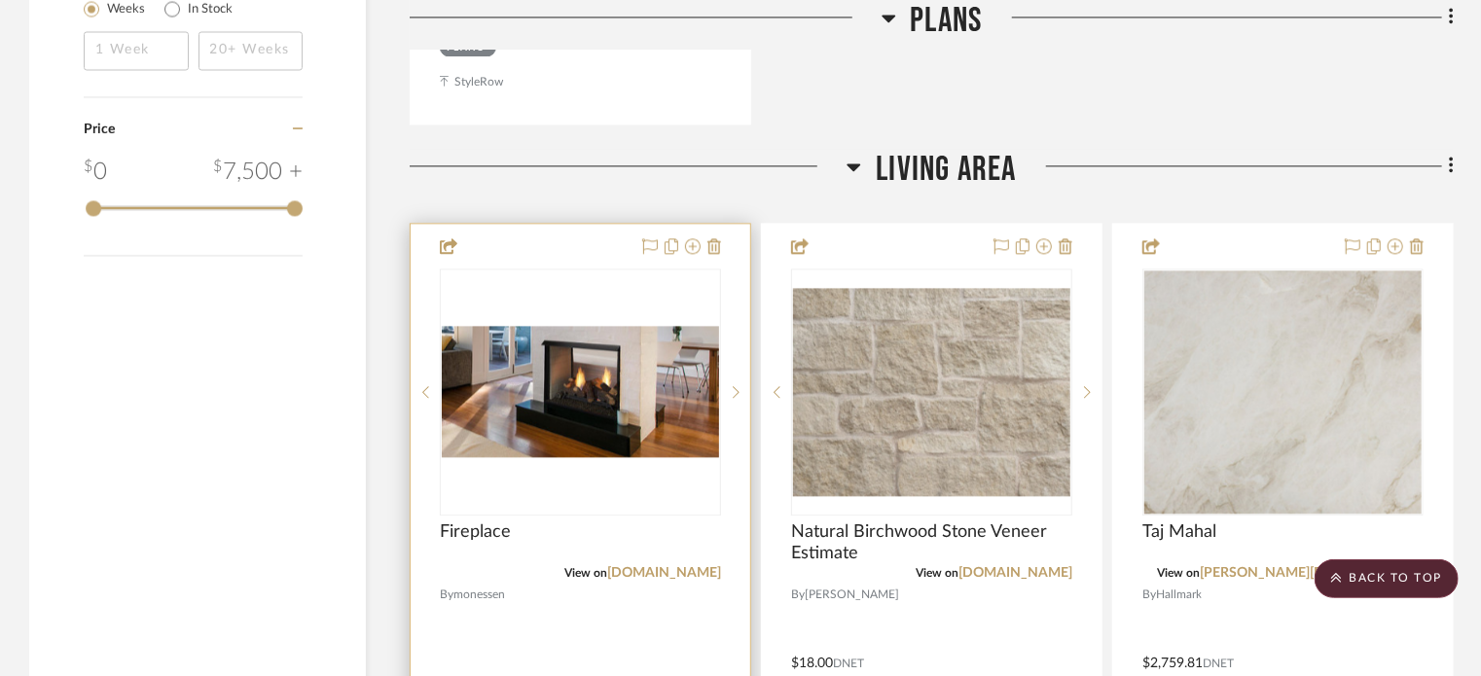
click at [577, 470] on div "0" at bounding box center [580, 391] width 279 height 245
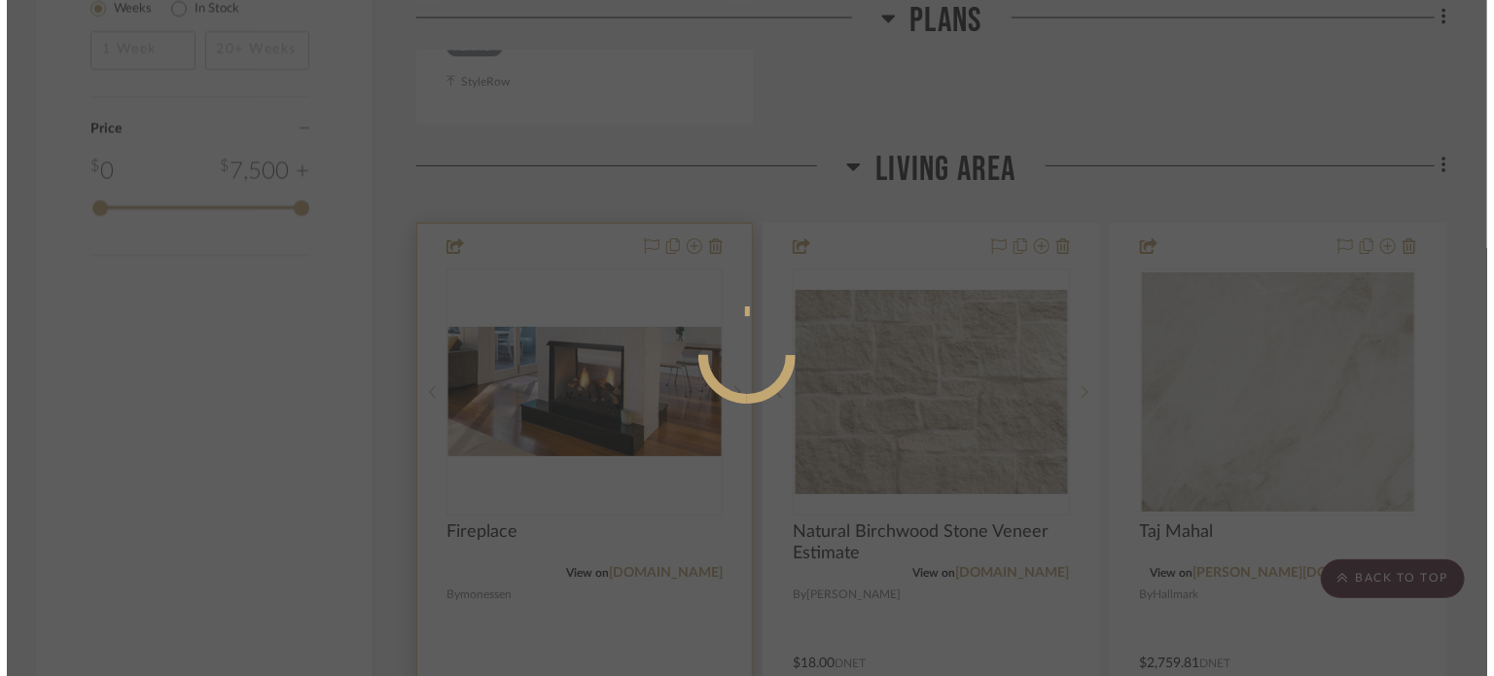
scroll to position [0, 0]
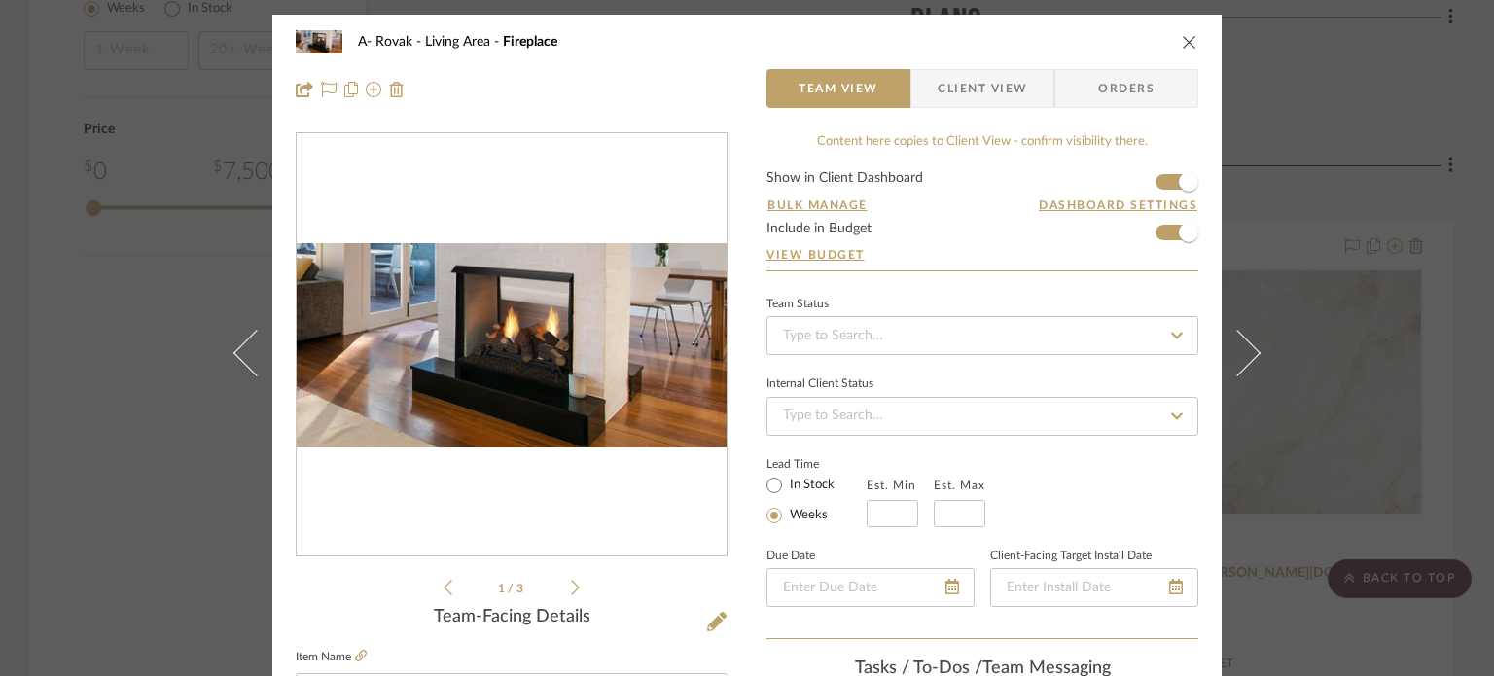
click at [571, 587] on icon at bounding box center [575, 588] width 9 height 18
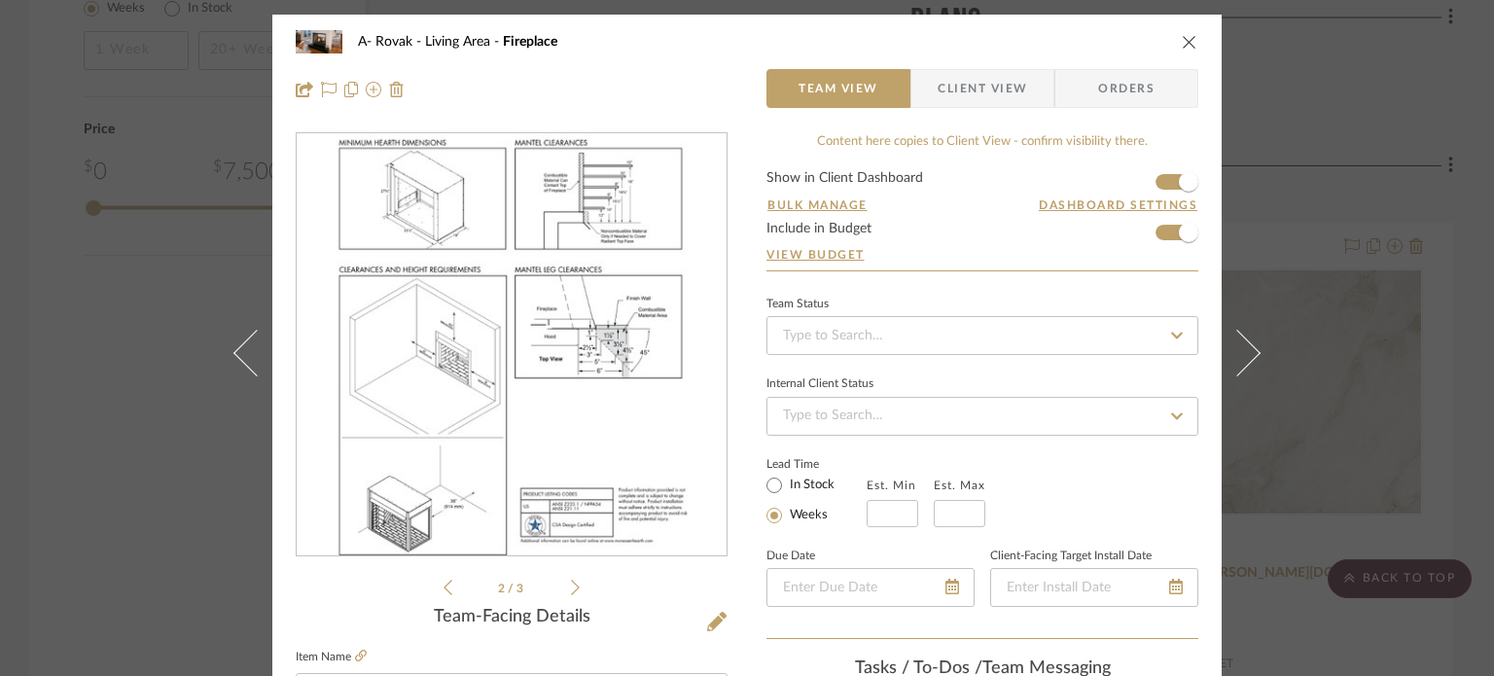
click at [572, 584] on icon at bounding box center [575, 588] width 9 height 18
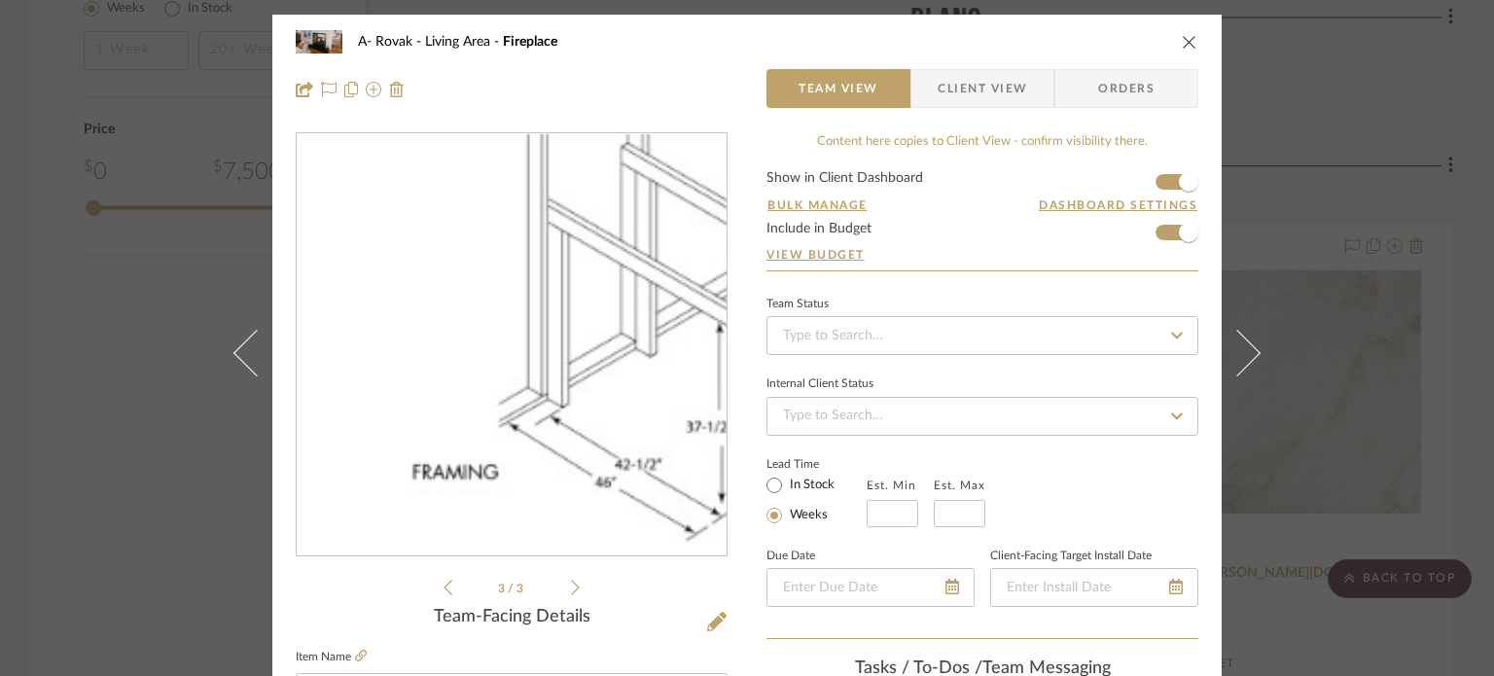
click at [585, 506] on img "2" at bounding box center [511, 345] width 385 height 422
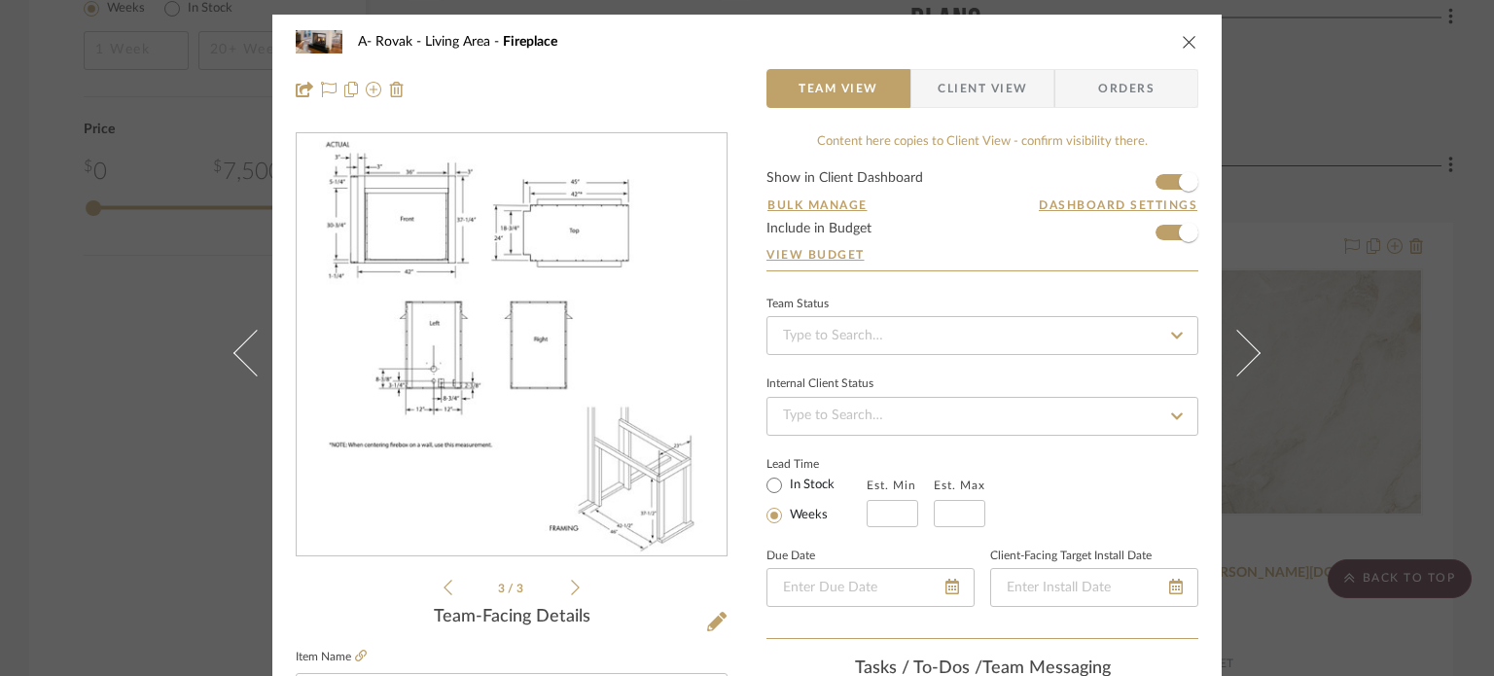
click at [0, 287] on div "A- Rovak Living Area Fireplace Team View Client View Orders 3 / 3 Team-Facing D…" at bounding box center [747, 338] width 1494 height 676
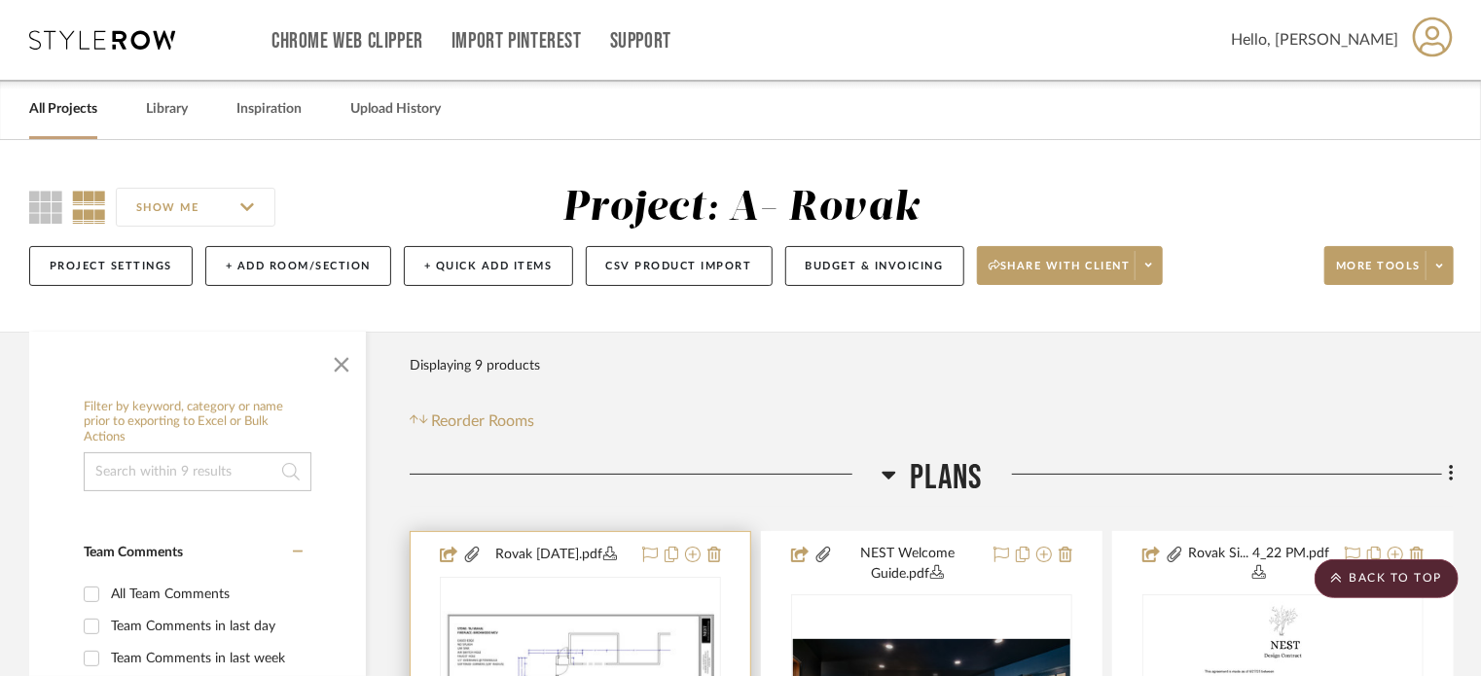
scroll to position [389, 0]
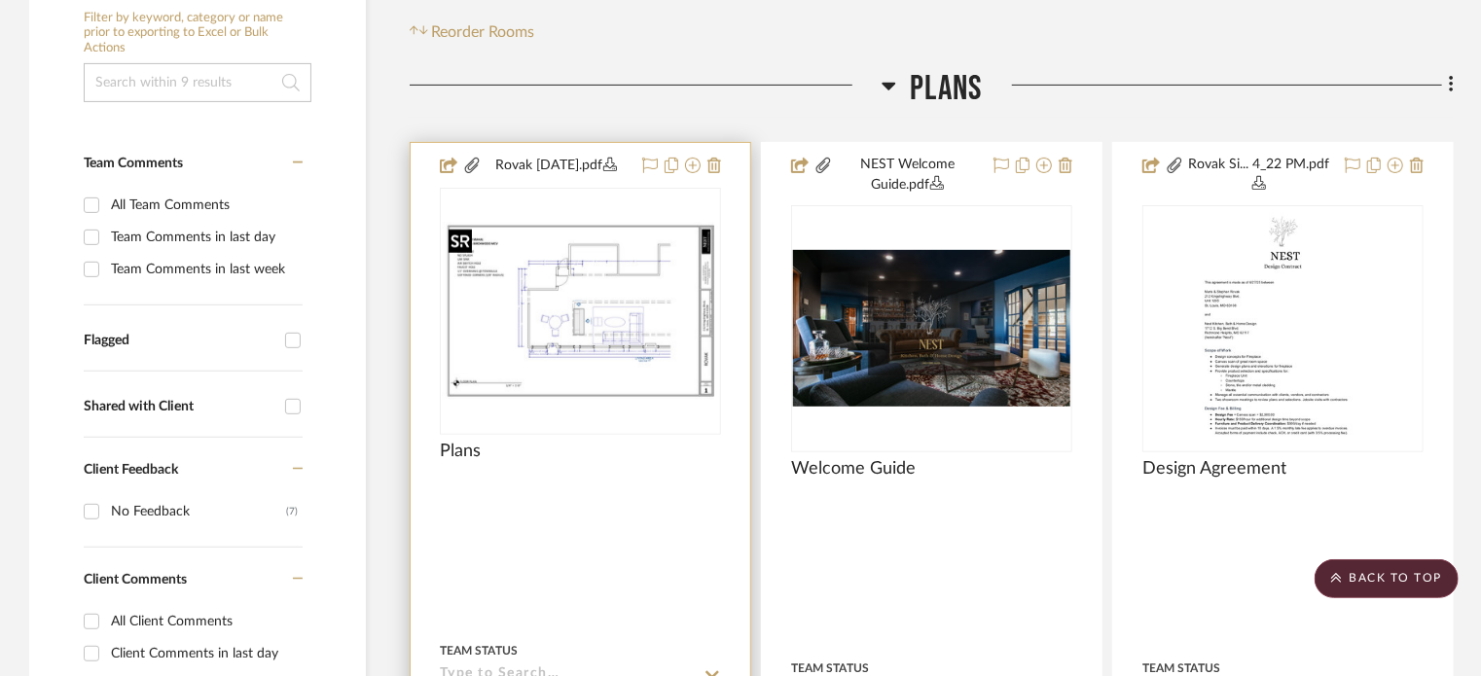
click at [576, 302] on img "0" at bounding box center [580, 311] width 277 height 179
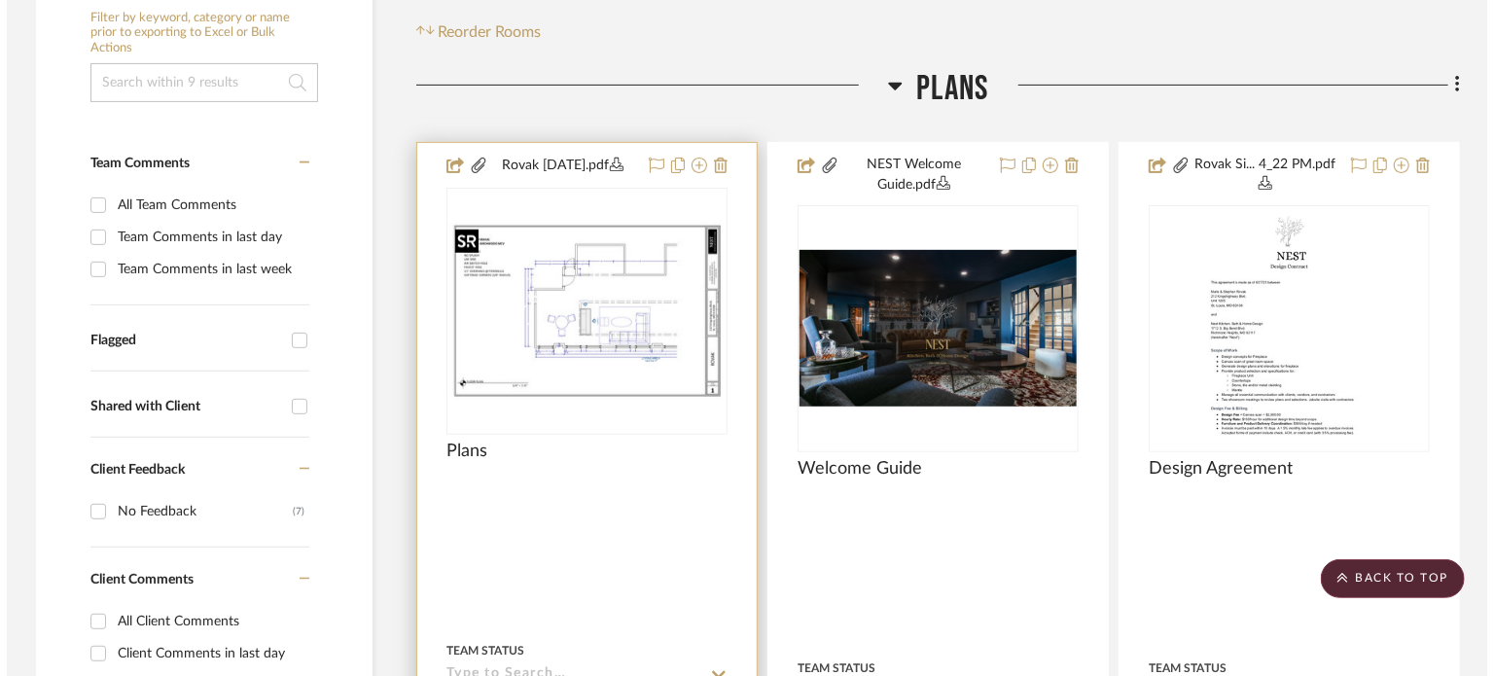
scroll to position [0, 0]
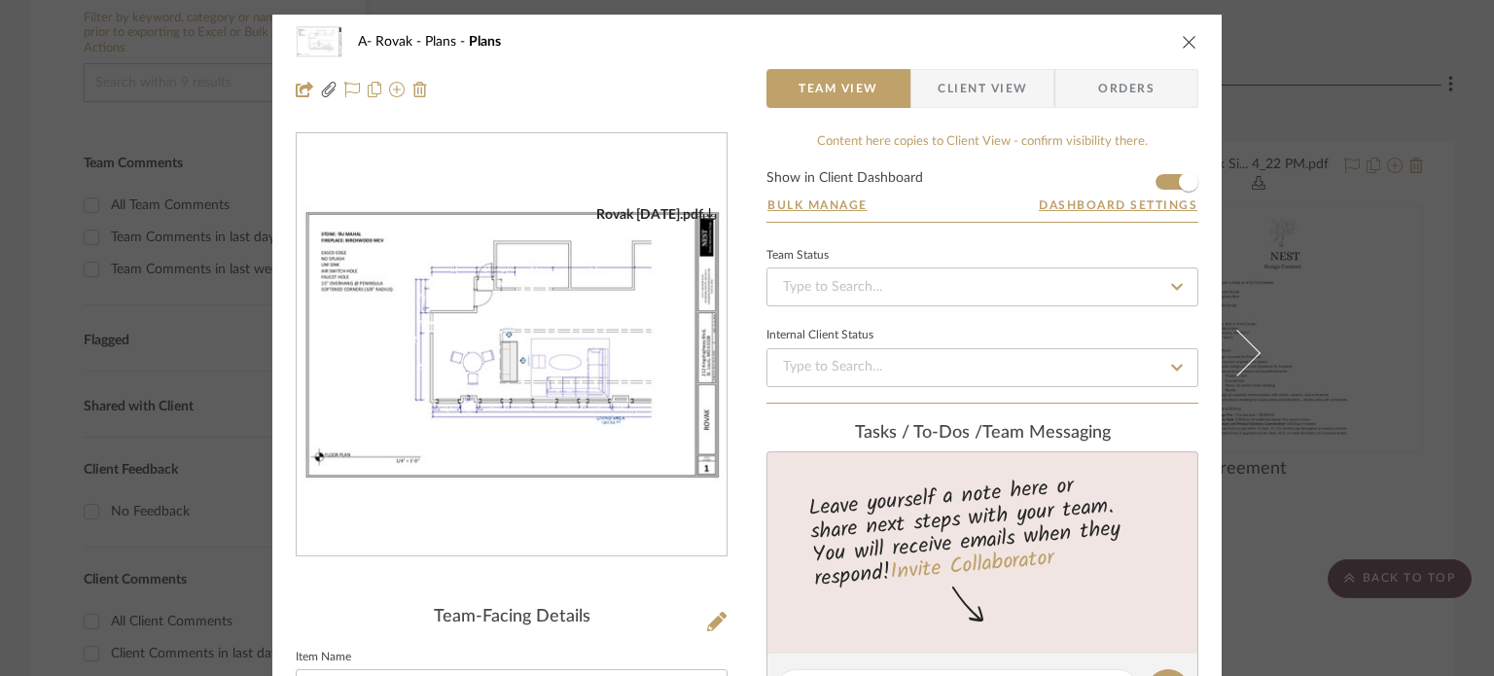
click at [451, 420] on img "0" at bounding box center [512, 345] width 430 height 278
click at [193, 330] on div "A- Rovak Plans Plans Team View Client View Orders Rovak [DATE].pdf Team-Facing …" at bounding box center [747, 338] width 1494 height 676
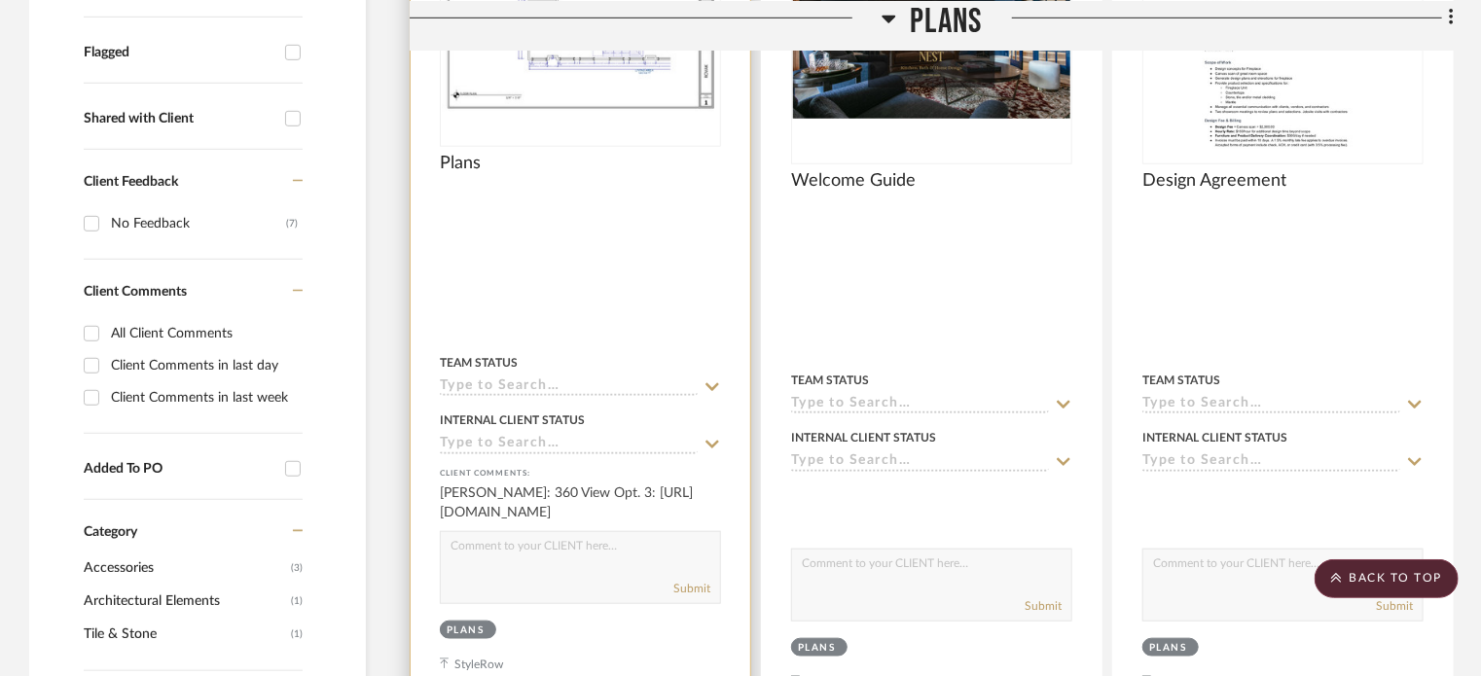
scroll to position [681, 0]
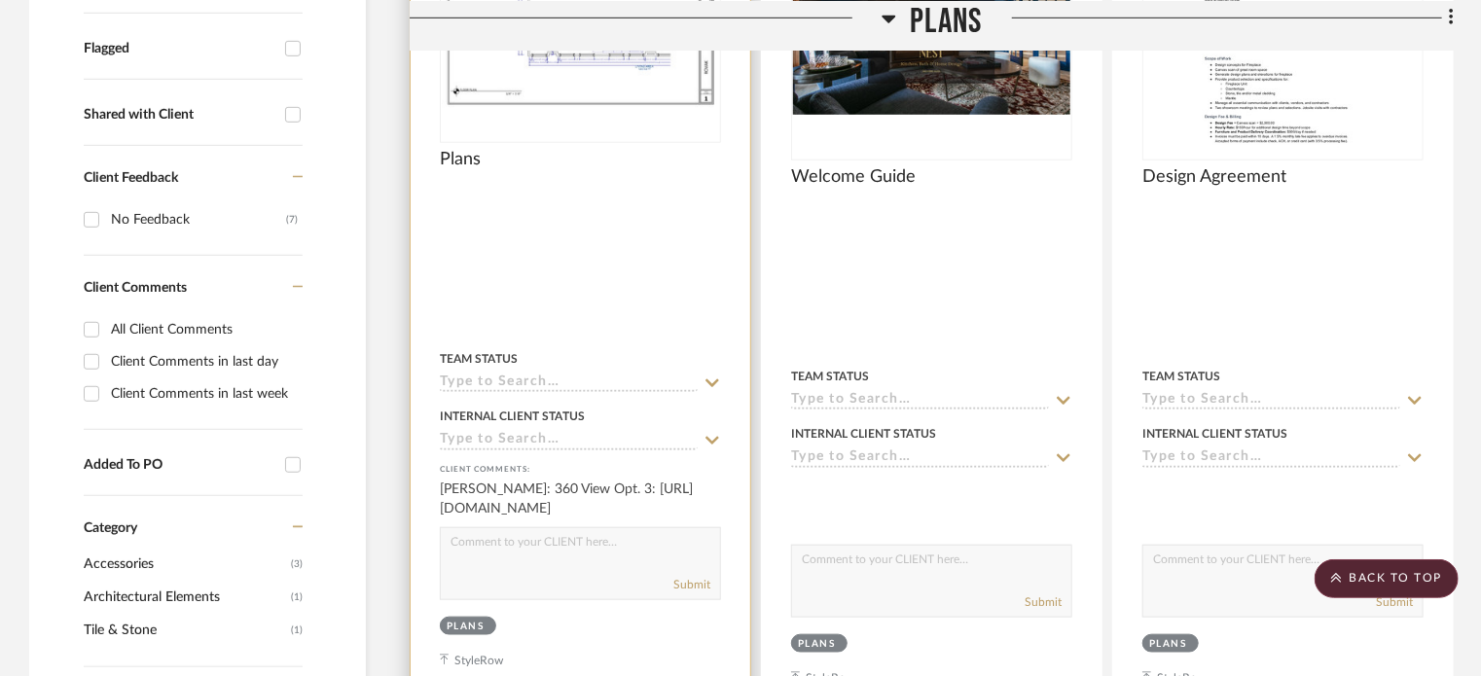
click at [576, 224] on div at bounding box center [581, 285] width 340 height 869
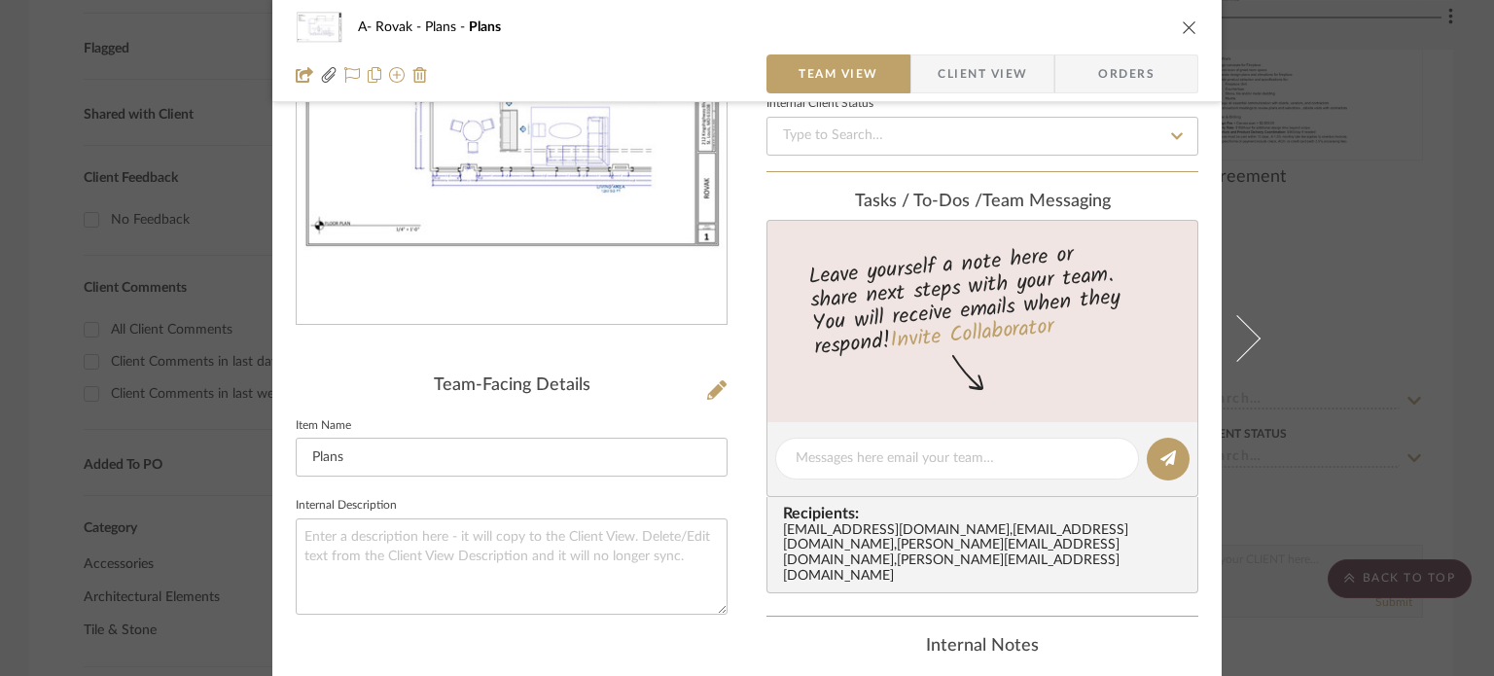
scroll to position [195, 0]
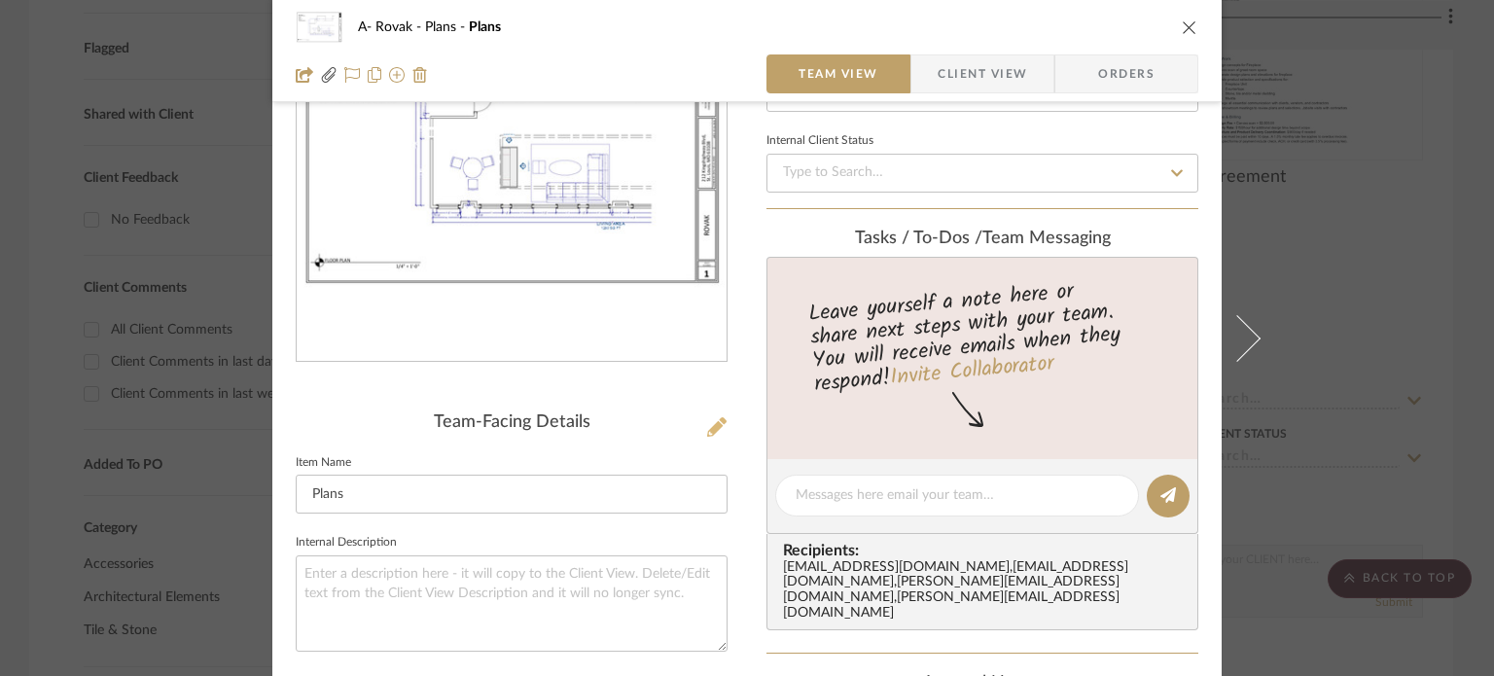
click at [715, 423] on icon at bounding box center [716, 426] width 19 height 19
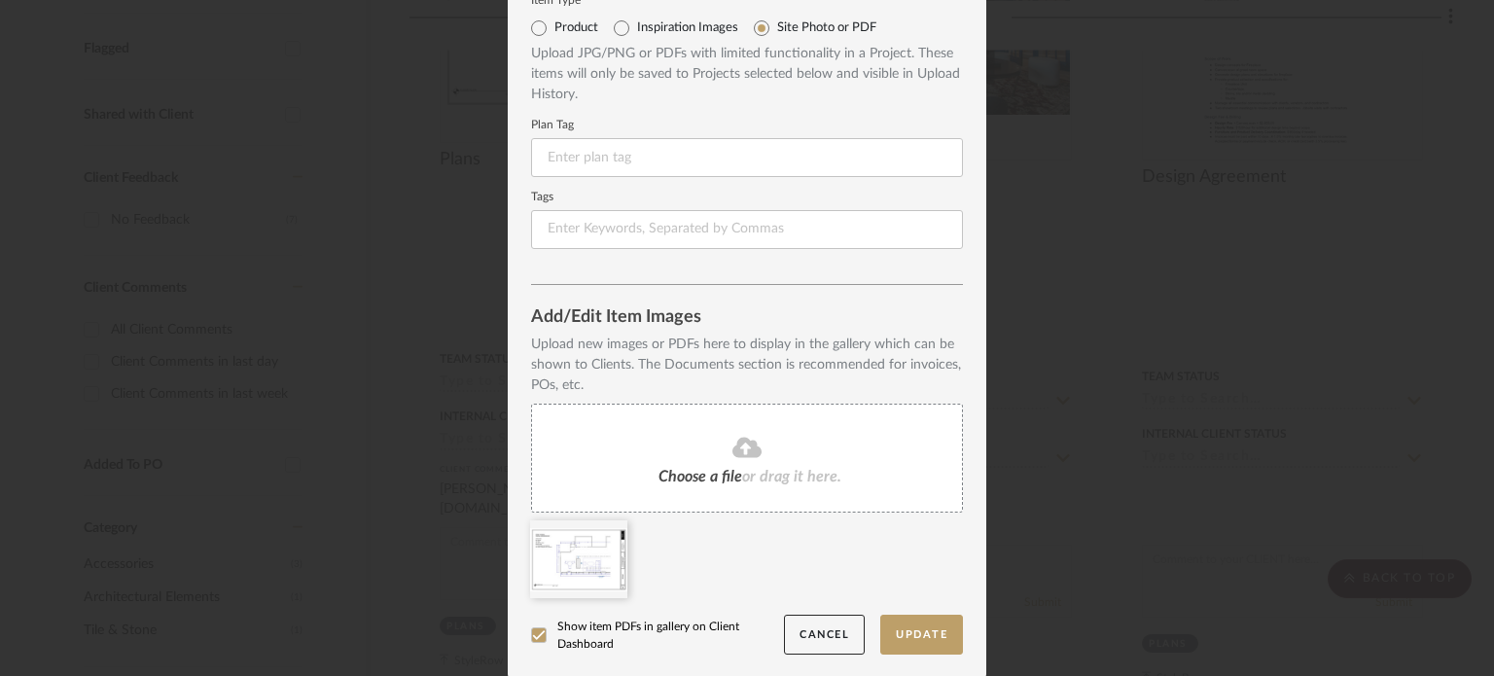
scroll to position [75, 0]
click at [689, 465] on div "Choose a file or drag it here." at bounding box center [747, 457] width 432 height 109
click at [606, 533] on icon at bounding box center [613, 532] width 14 height 16
click at [902, 629] on button "Update" at bounding box center [921, 634] width 83 height 40
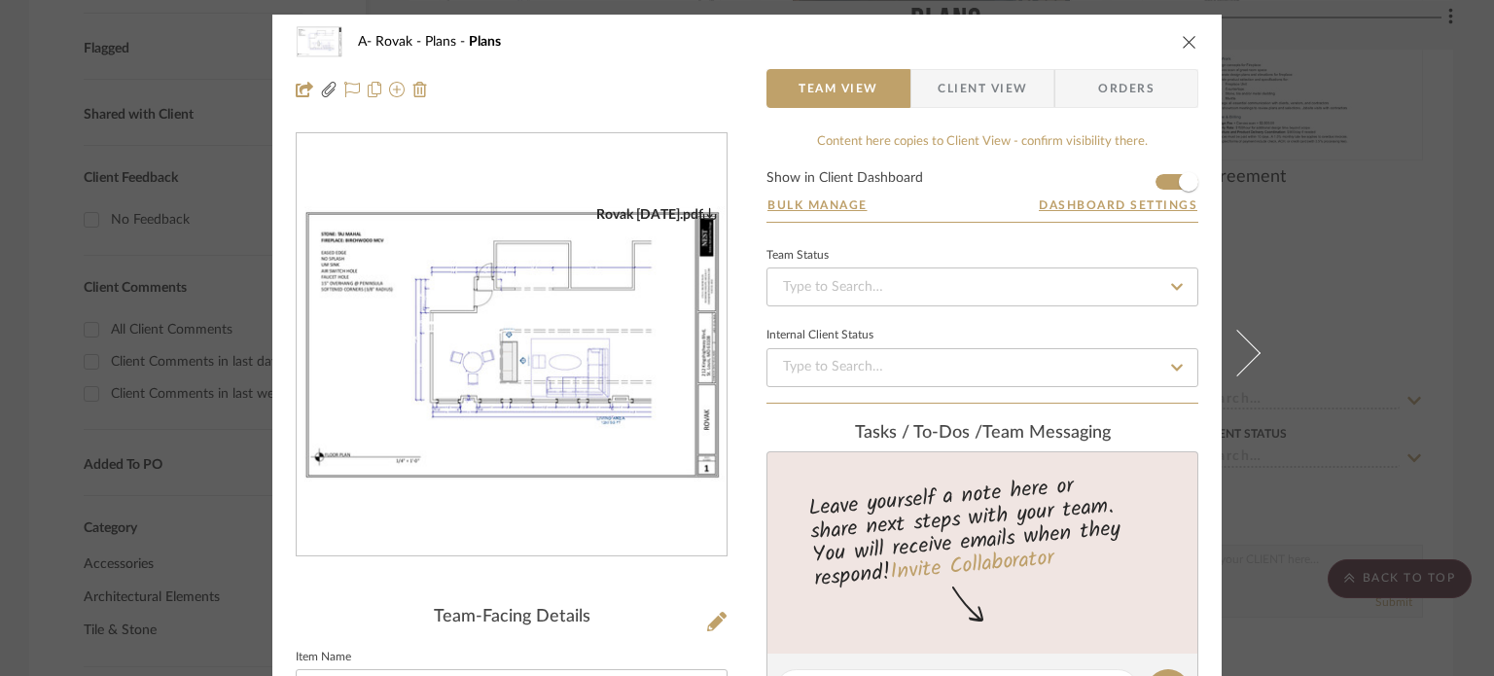
click at [1327, 317] on div "A- Rovak Plans Plans Team View Client View Orders Rovak [DATE].pdf Team-Facing …" at bounding box center [747, 338] width 1494 height 676
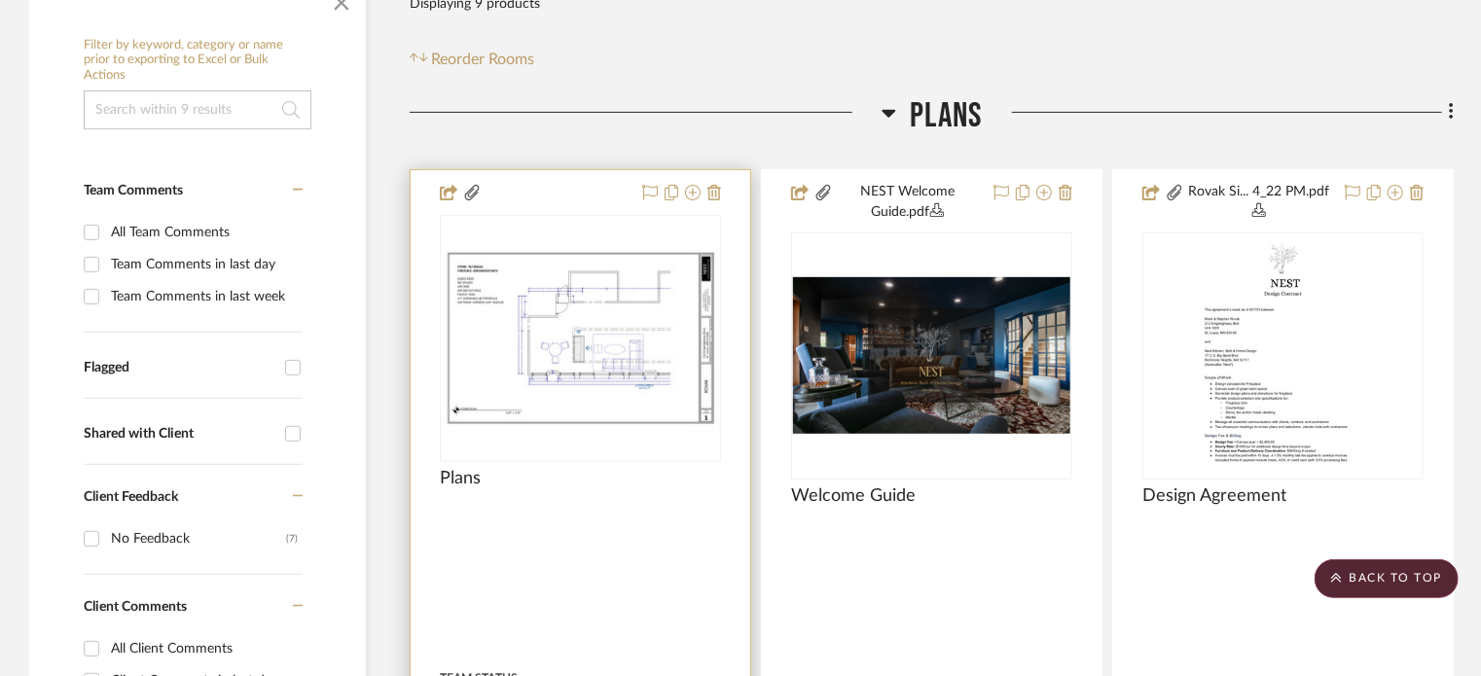
scroll to position [292, 0]
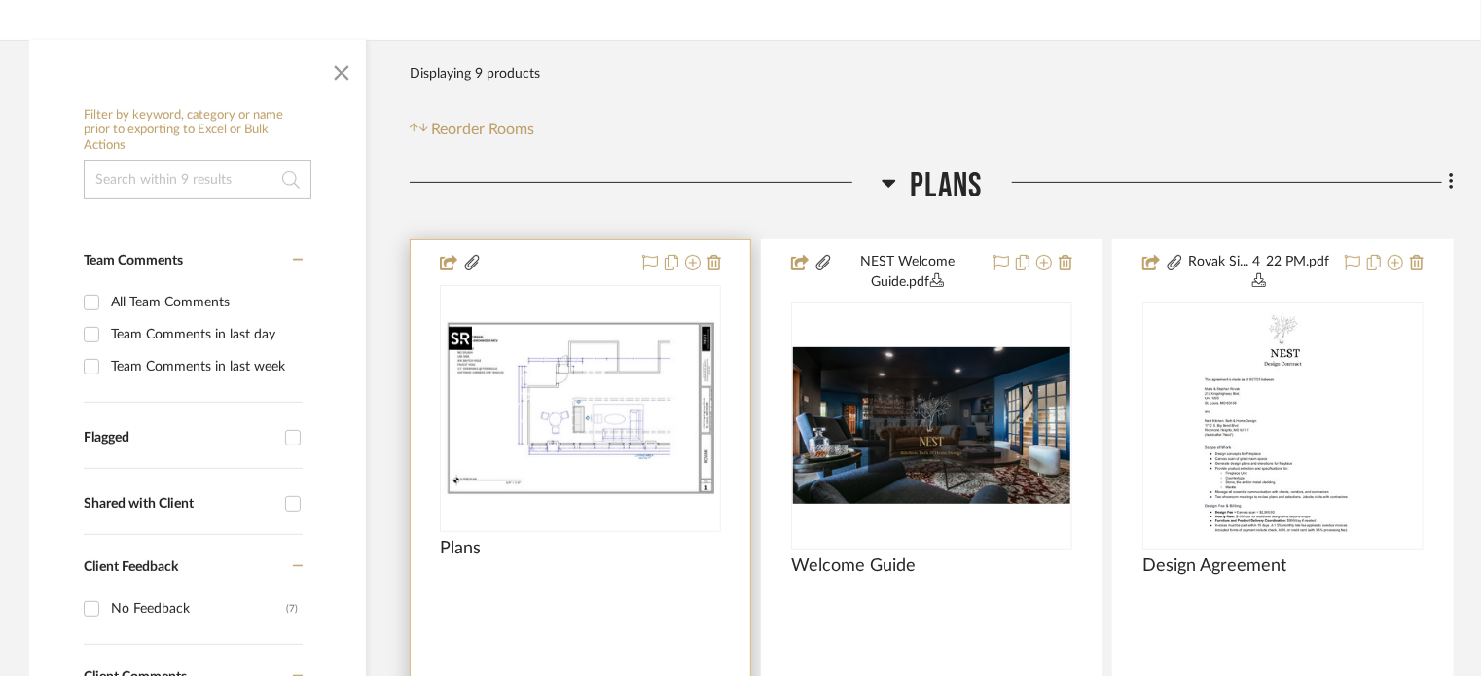
click at [551, 419] on img "0" at bounding box center [580, 408] width 277 height 179
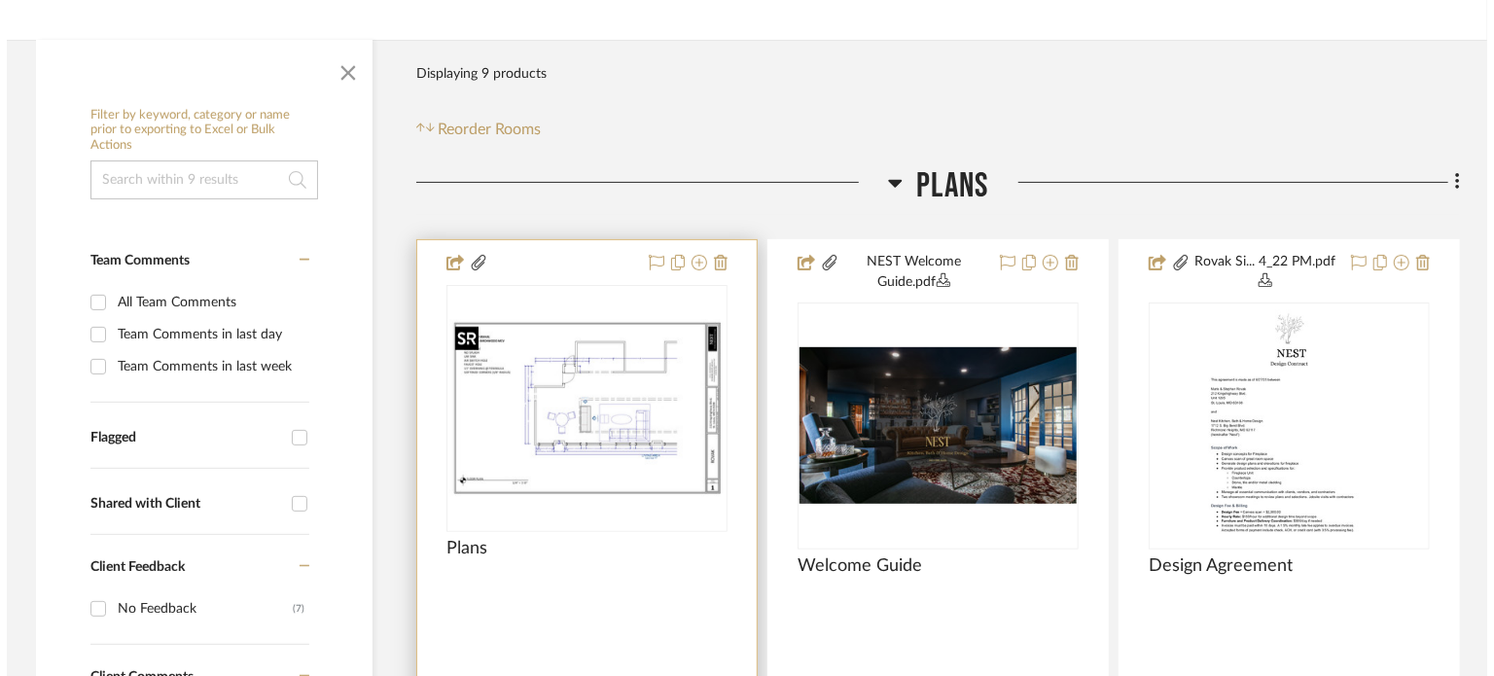
scroll to position [0, 0]
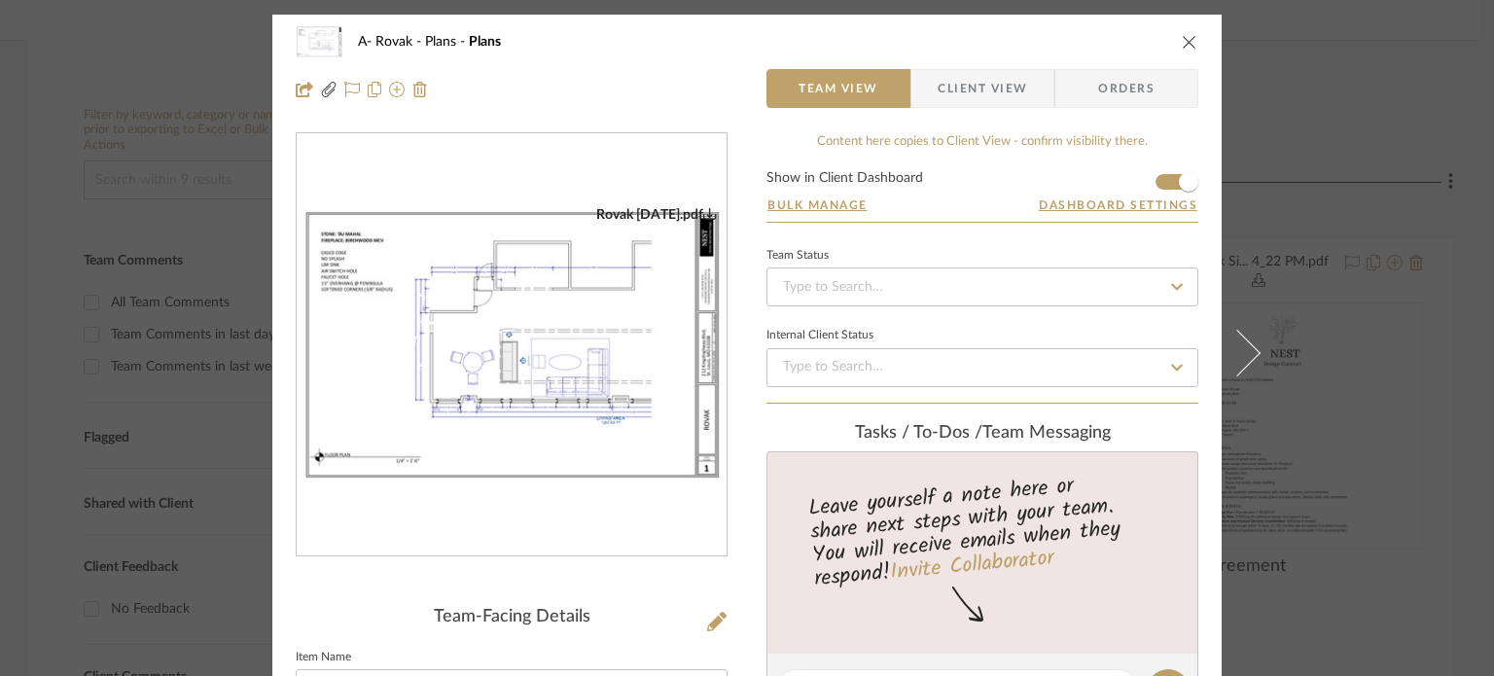
click at [551, 417] on img "0" at bounding box center [512, 345] width 430 height 278
click at [0, 349] on div "A- Rovak Plans Plans Team View Client View Orders Rovak [DATE].pdf Team-Facing …" at bounding box center [747, 338] width 1494 height 676
